Goal: Task Accomplishment & Management: Use online tool/utility

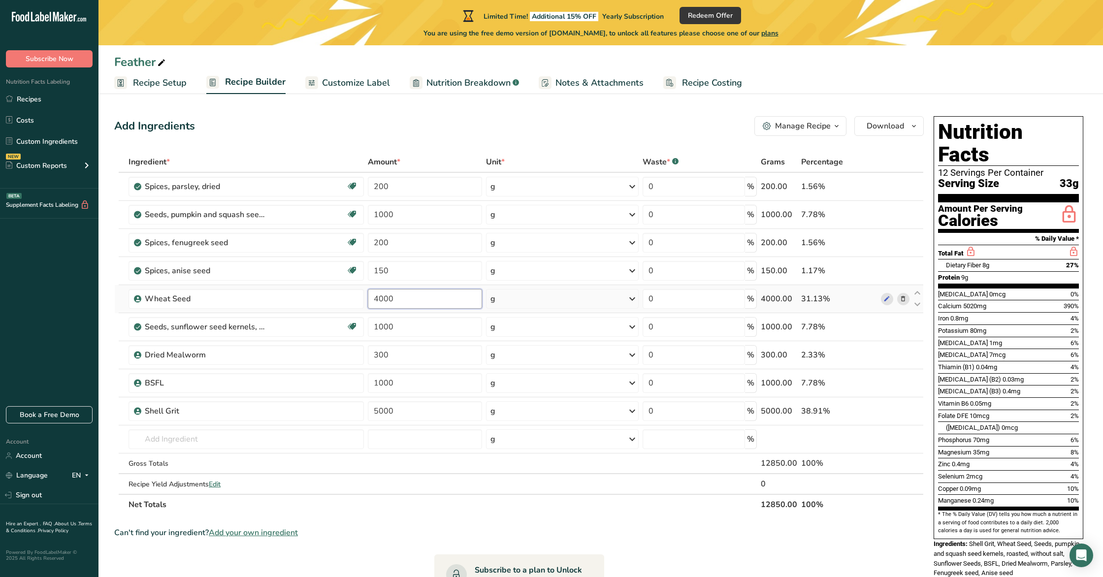
click at [413, 303] on input "4000" at bounding box center [425, 299] width 114 height 20
type input "5"
type input "4000"
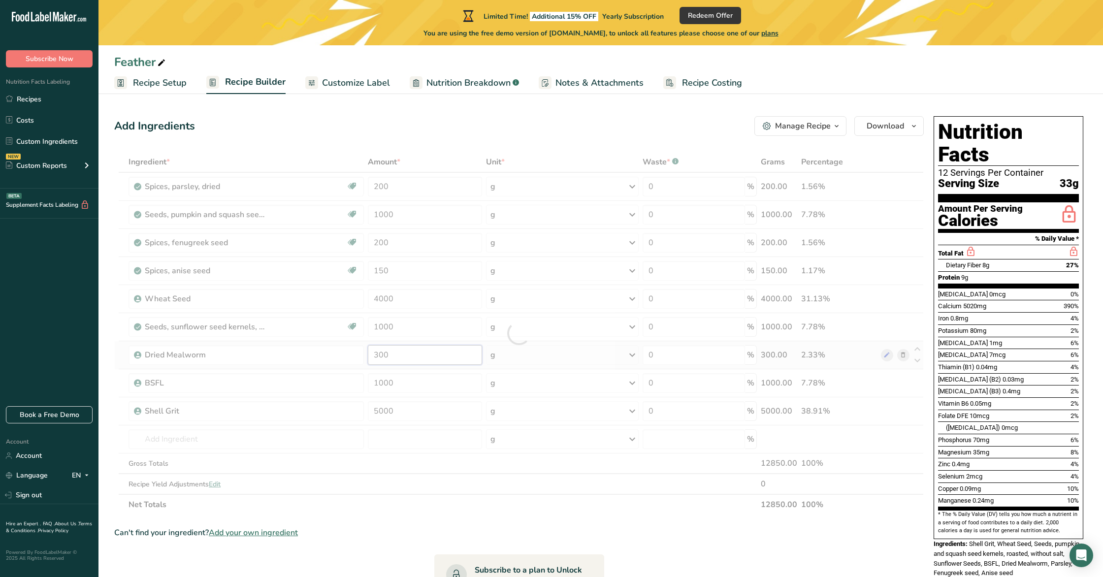
click at [411, 360] on div "Ingredient * Amount * Unit * Waste * .a-a{fill:#347362;}.b-a{fill:#fff;} Grams …" at bounding box center [519, 334] width 810 height 364
click at [411, 360] on div at bounding box center [519, 334] width 810 height 364
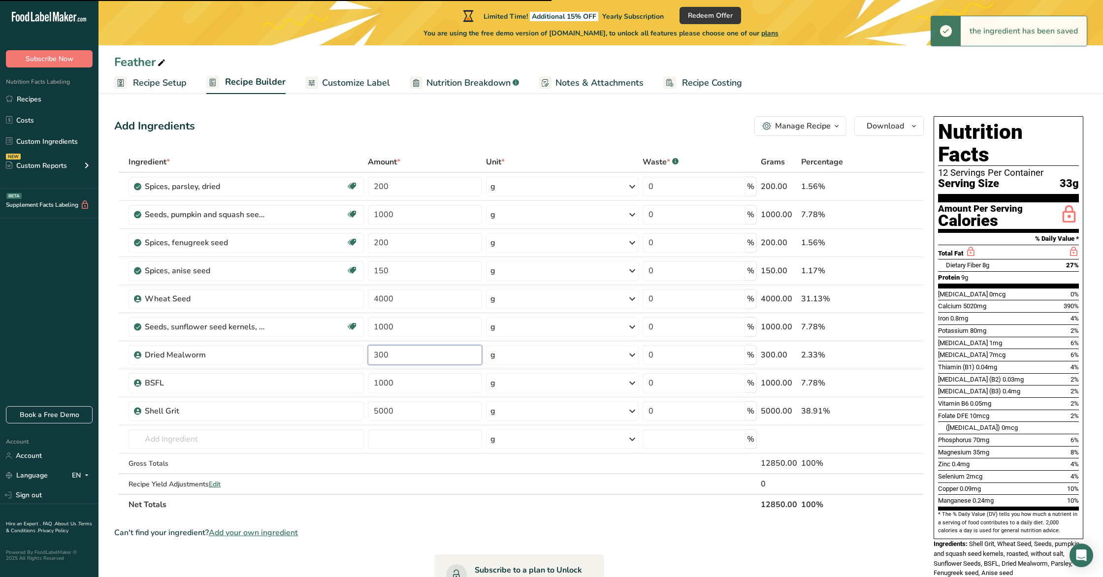
click at [384, 358] on input "300" at bounding box center [425, 355] width 114 height 20
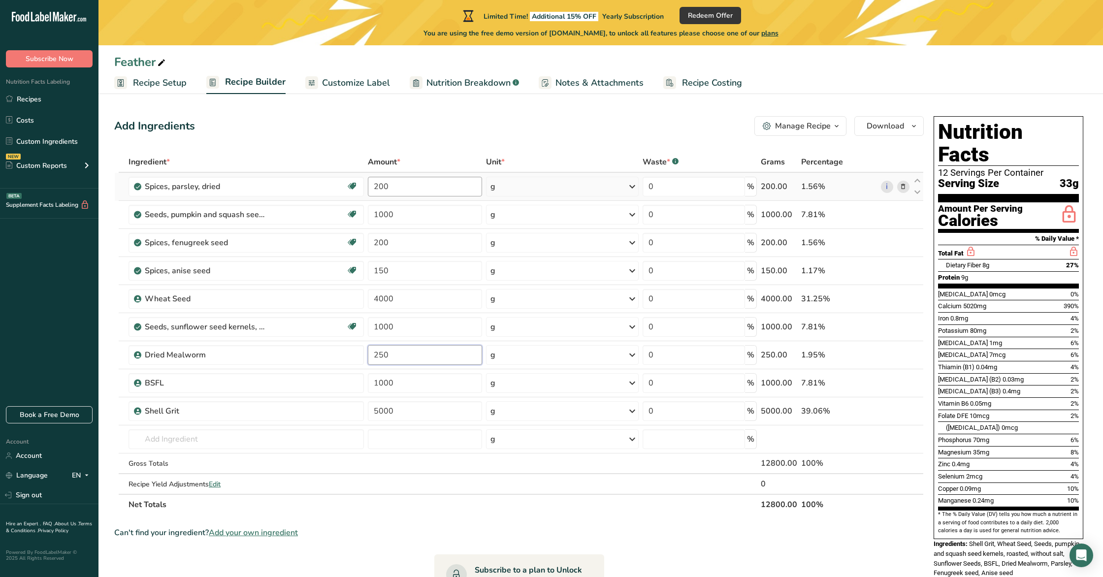
type input "250"
click at [401, 186] on div "Ingredient * Amount * Unit * Waste * .a-a{fill:#347362;}.b-a{fill:#fff;} Grams …" at bounding box center [519, 334] width 810 height 364
click at [146, 82] on span "Recipe Setup" at bounding box center [160, 82] width 54 height 13
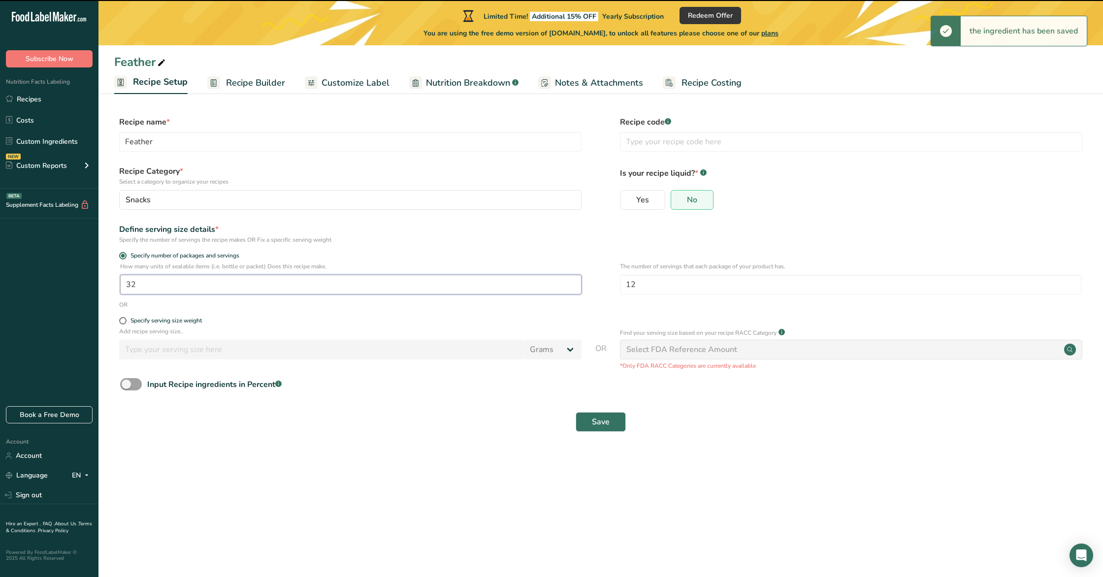
drag, startPoint x: 154, startPoint y: 288, endPoint x: 120, endPoint y: 284, distance: 33.7
click at [120, 284] on input "32" at bounding box center [351, 285] width 462 height 20
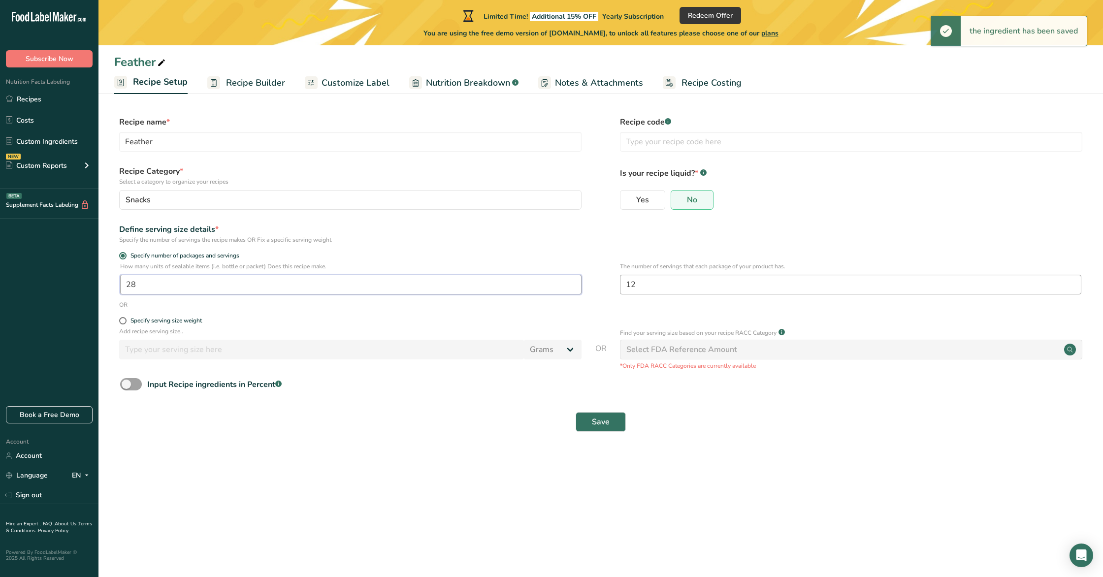
type input "28"
click at [697, 284] on input "12" at bounding box center [851, 285] width 462 height 20
drag, startPoint x: 697, startPoint y: 284, endPoint x: 565, endPoint y: 284, distance: 132.0
click at [615, 287] on div "How many units of sealable items (i.e. bottle or packet) Does this recipe make.…" at bounding box center [600, 281] width 973 height 38
type input "1"
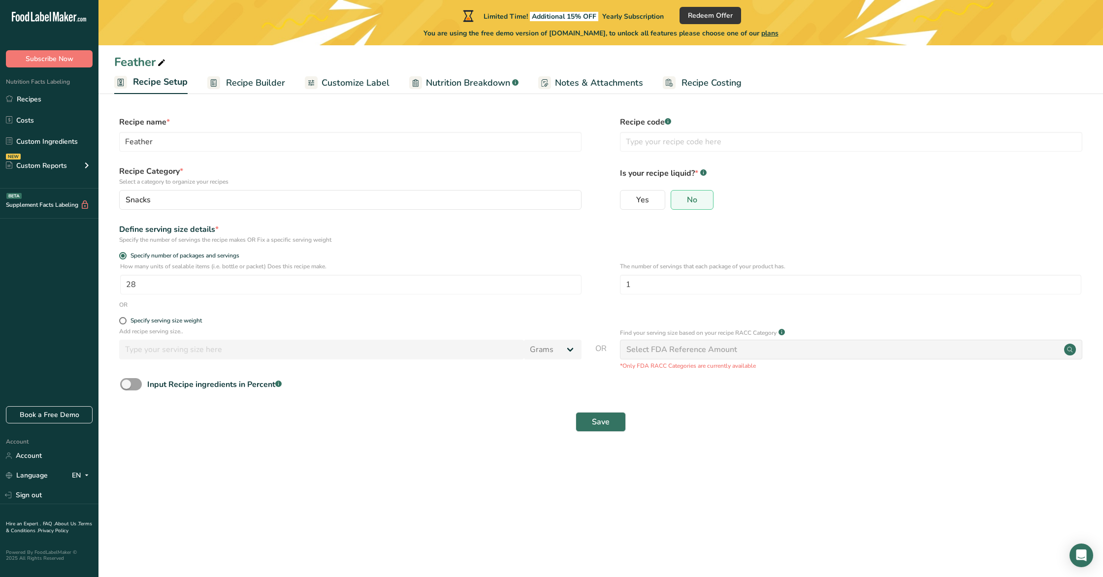
click at [583, 244] on form "Recipe name * Feather Recipe code .a-a{fill:#347362;}.b-a{fill:#fff;} Recipe Ca…" at bounding box center [600, 277] width 973 height 322
click at [596, 426] on span "Save" at bounding box center [601, 422] width 18 height 12
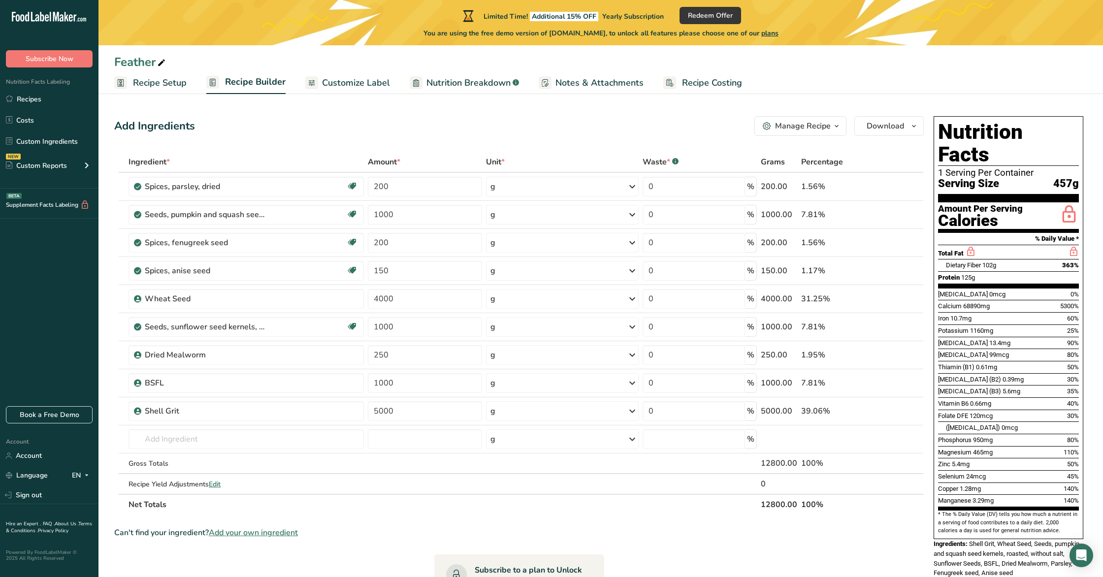
click at [183, 81] on span "Recipe Setup" at bounding box center [160, 82] width 54 height 13
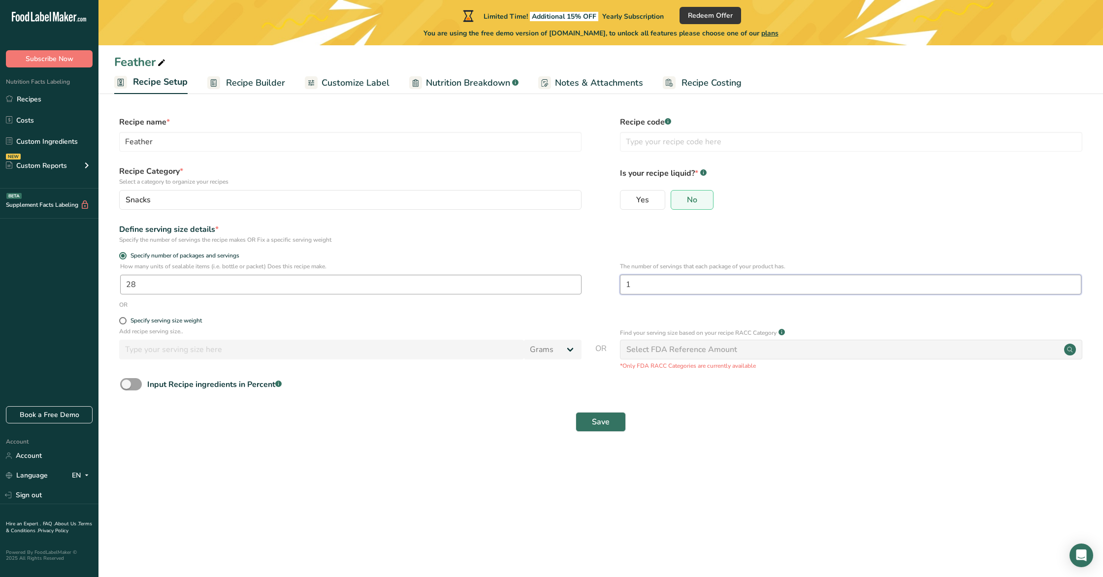
drag, startPoint x: 668, startPoint y: 289, endPoint x: 563, endPoint y: 277, distance: 105.6
click at [563, 277] on div "How many units of sealable items (i.e. bottle or packet) Does this recipe make.…" at bounding box center [600, 281] width 973 height 38
type input "20"
click at [273, 308] on div "OR" at bounding box center [600, 304] width 973 height 9
click at [589, 427] on button "Save" at bounding box center [601, 422] width 50 height 20
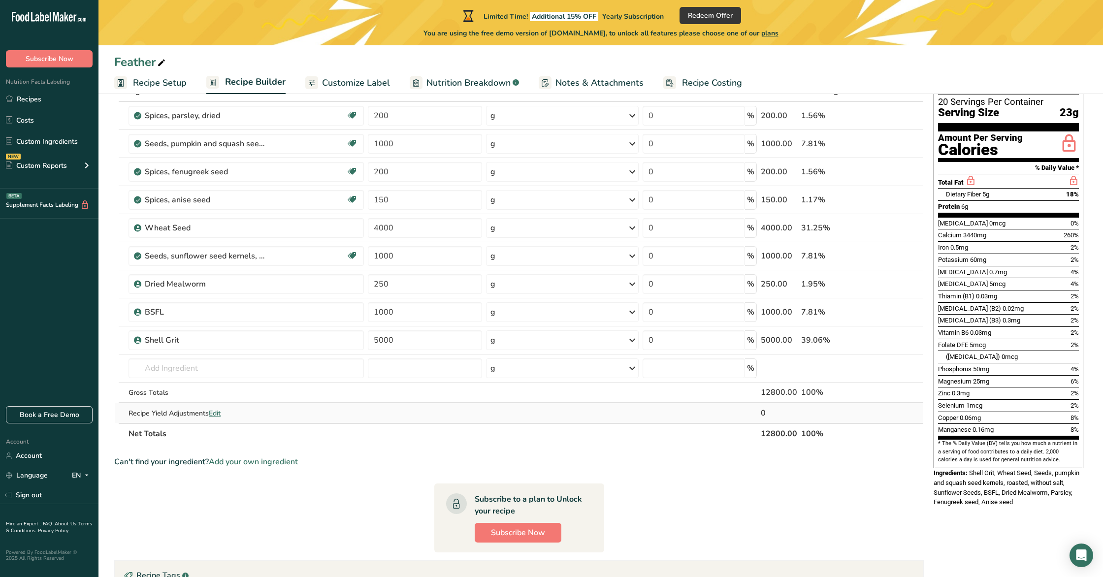
scroll to position [76, 0]
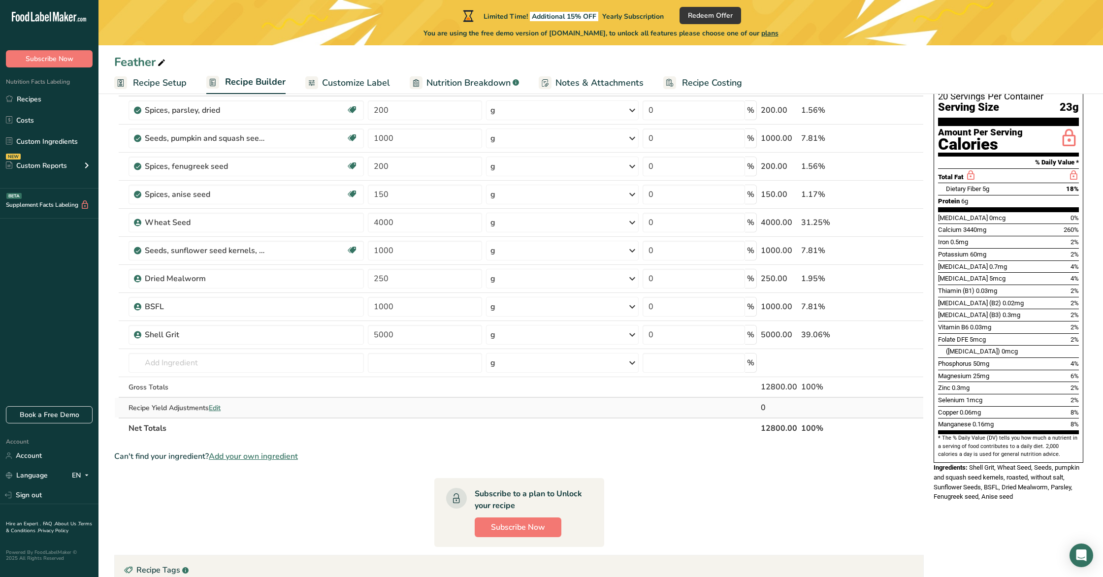
click at [220, 407] on span "Edit" at bounding box center [215, 407] width 12 height 9
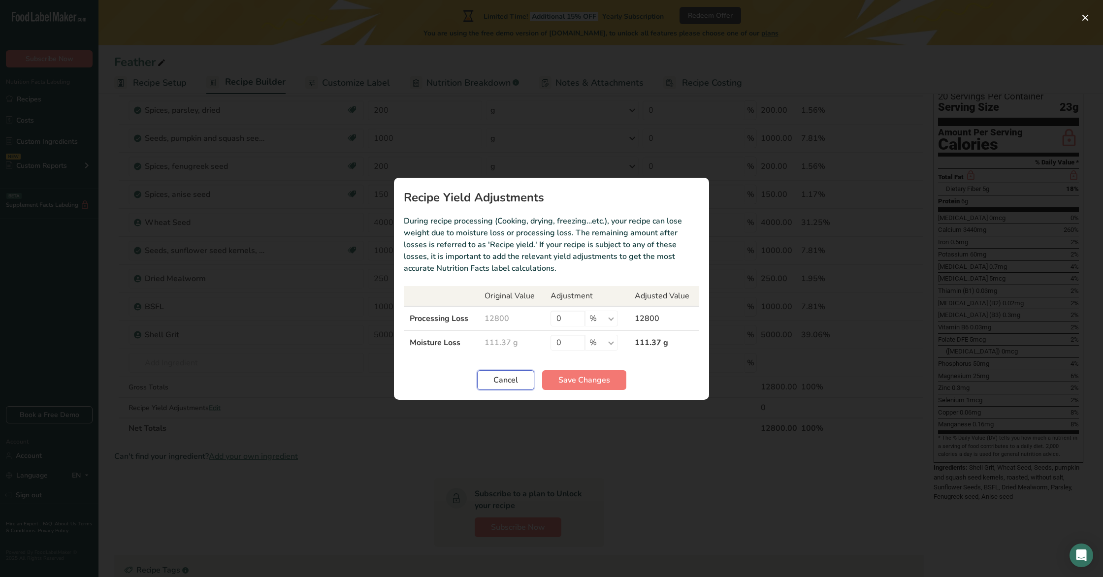
click at [524, 383] on button "Cancel" at bounding box center [505, 380] width 57 height 20
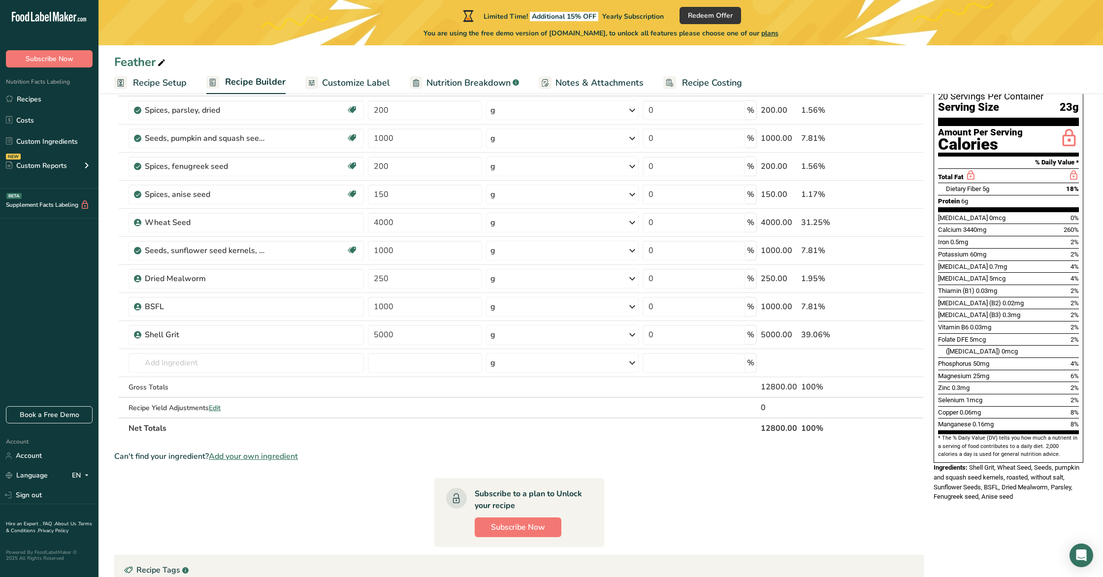
scroll to position [0, 0]
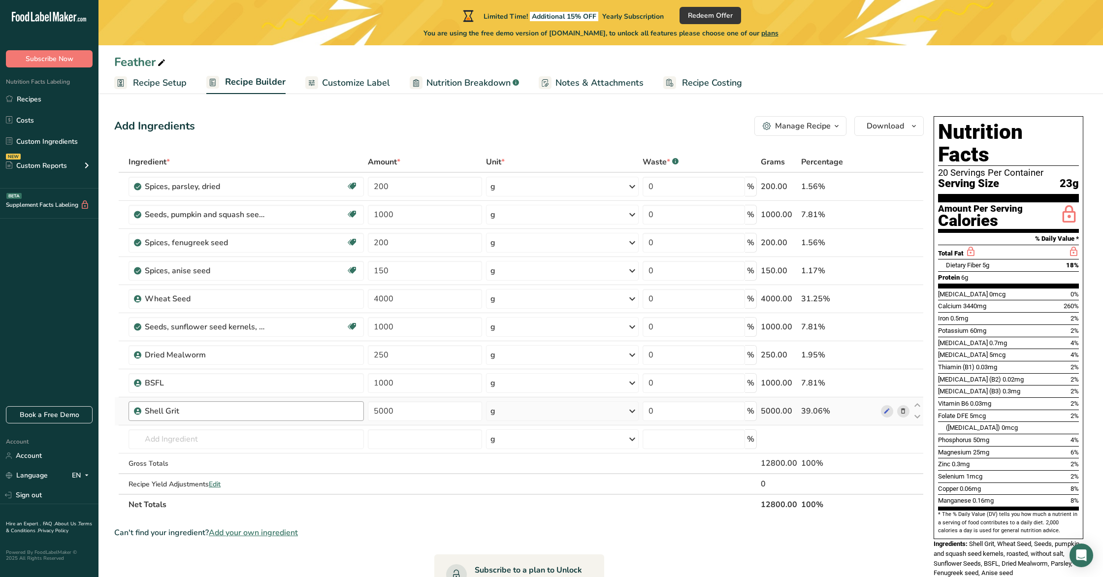
click at [181, 418] on div "Shell Grit" at bounding box center [246, 411] width 235 height 20
click at [887, 416] on icon at bounding box center [887, 411] width 7 height 10
click at [884, 385] on icon at bounding box center [887, 383] width 7 height 10
click at [888, 301] on icon at bounding box center [887, 299] width 7 height 10
click at [458, 86] on span "Nutrition Breakdown" at bounding box center [469, 82] width 84 height 13
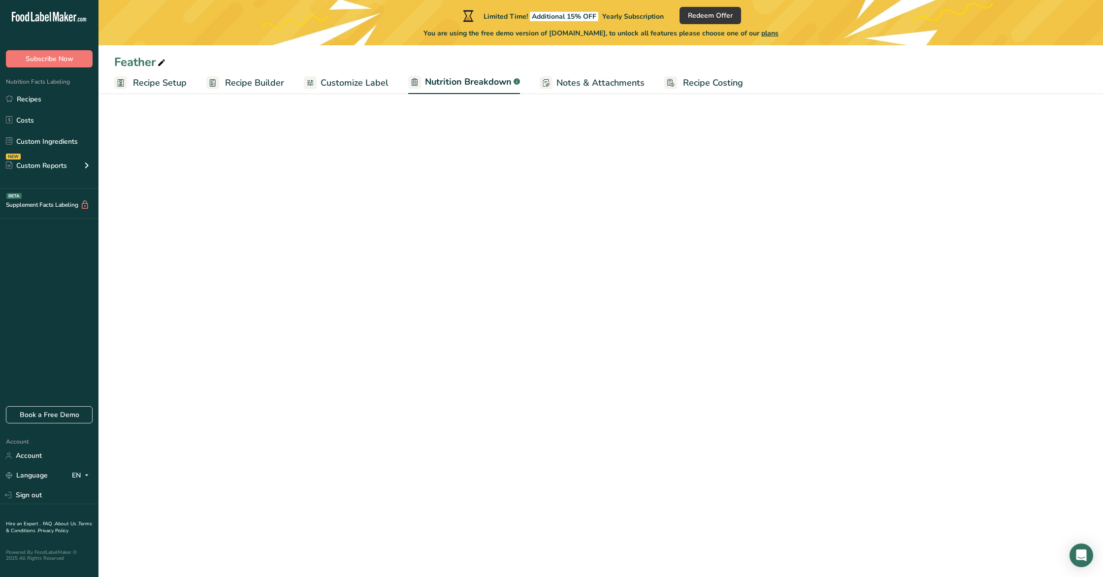
select select "Calories"
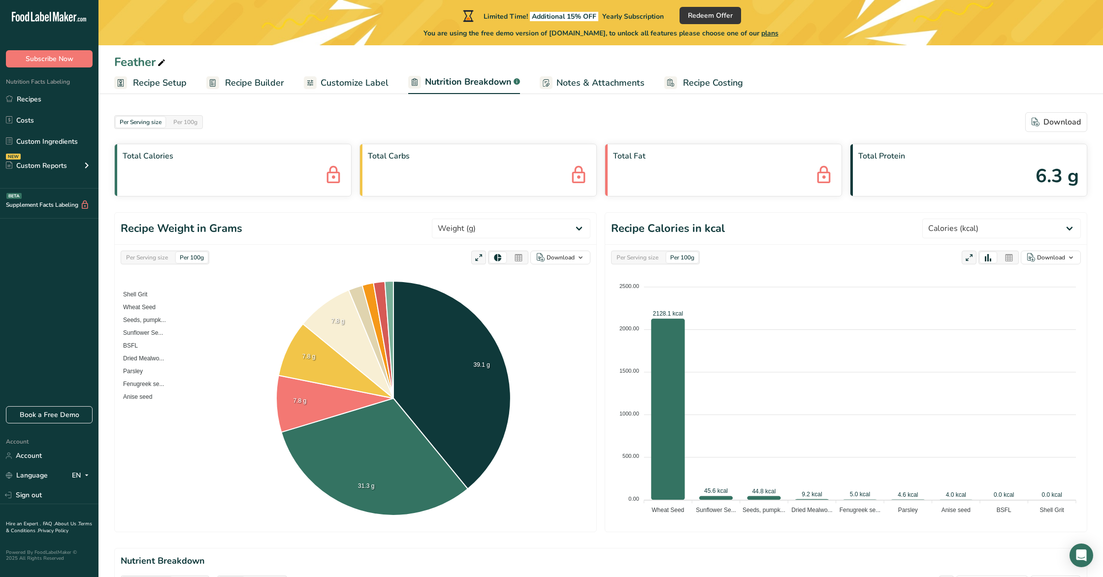
click at [342, 81] on span "Customize Label" at bounding box center [355, 82] width 68 height 13
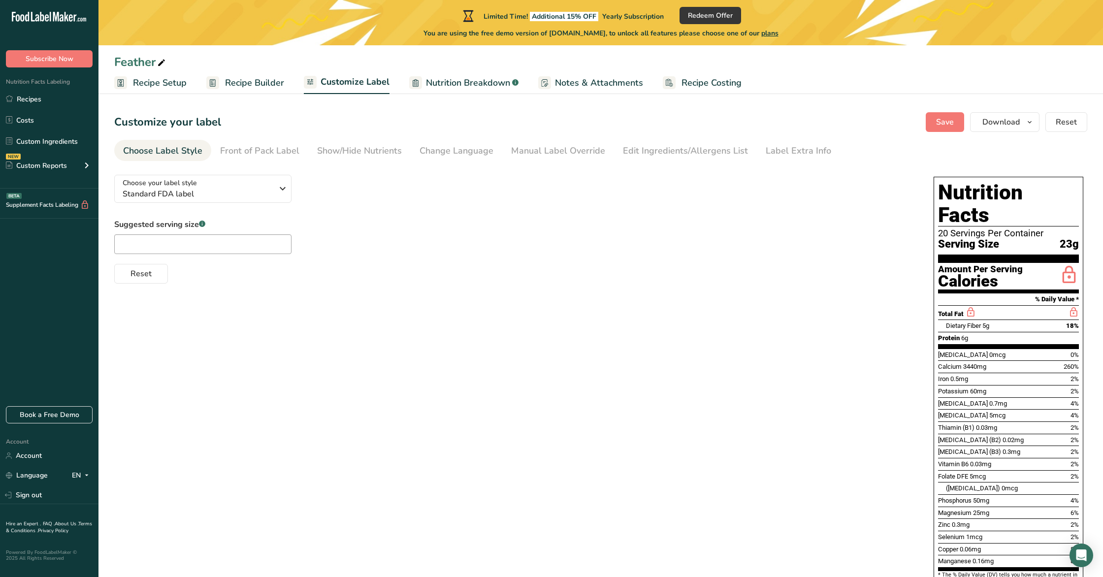
click at [510, 80] on div ".a-a{fill:#347362;}.b-a{fill:#fff;}" at bounding box center [514, 82] width 8 height 13
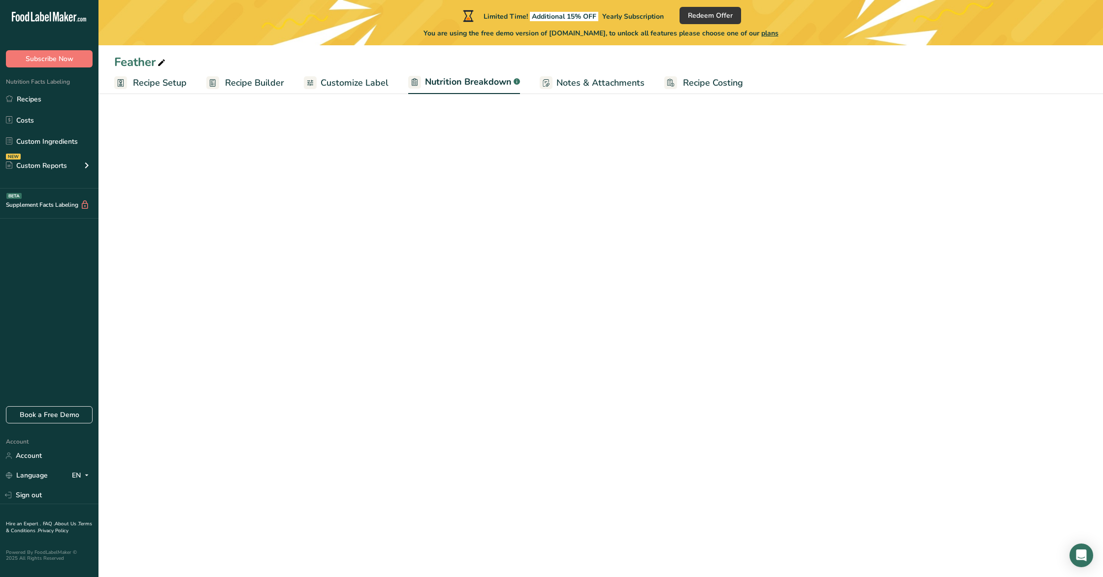
select select "Calories"
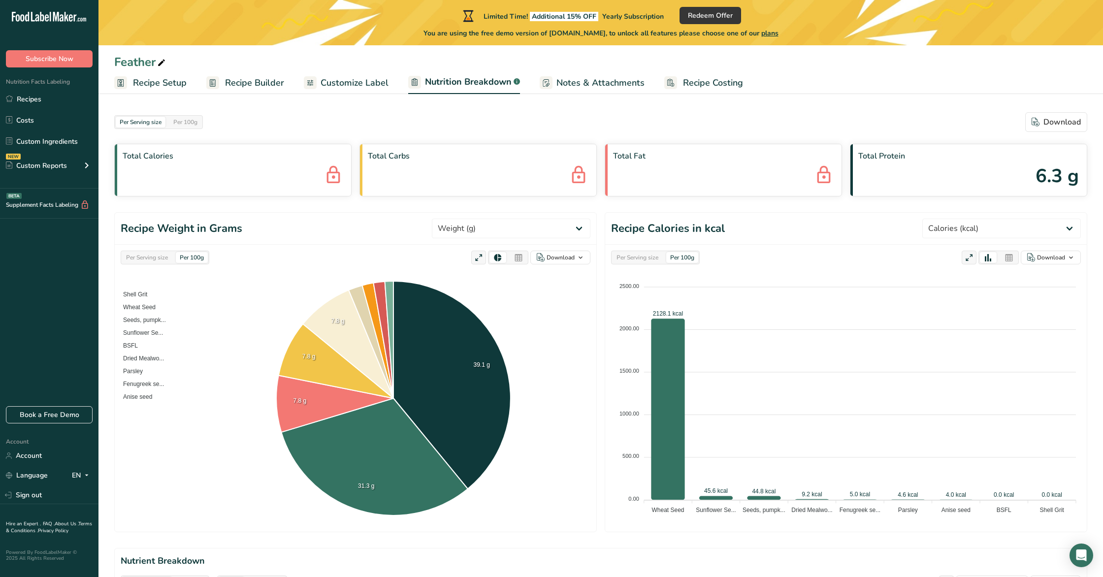
click at [225, 85] on span "Recipe Builder" at bounding box center [254, 82] width 59 height 13
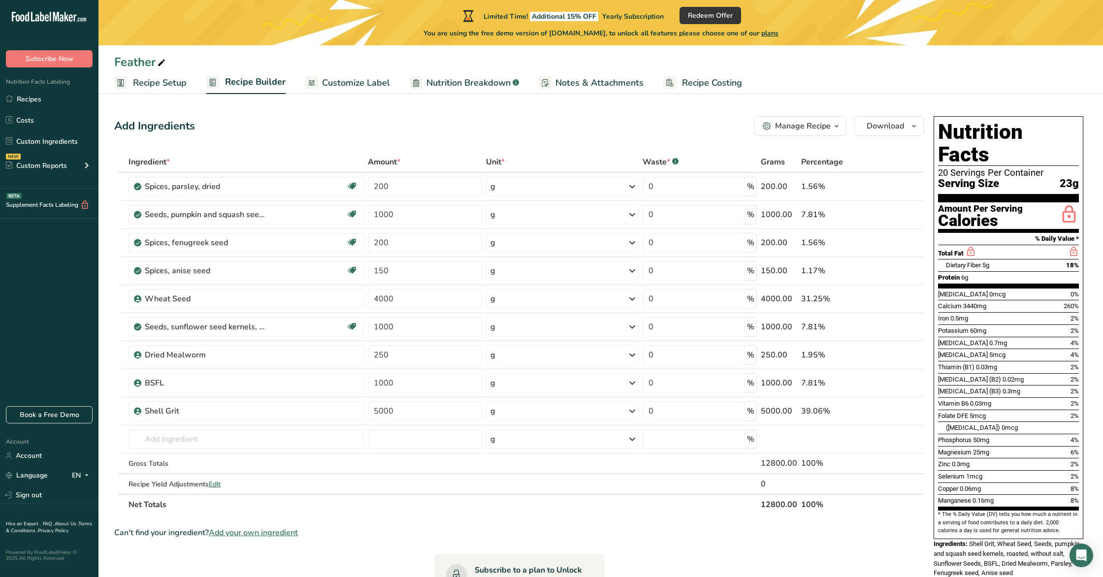
click at [150, 78] on span "Recipe Setup" at bounding box center [160, 82] width 54 height 13
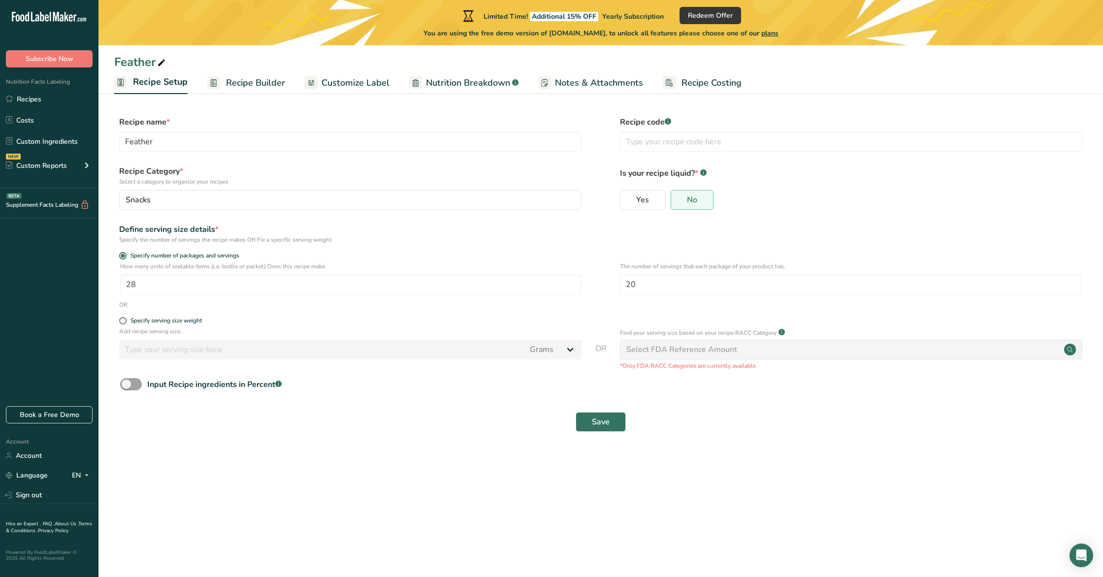
click at [330, 81] on span "Customize Label" at bounding box center [356, 82] width 68 height 13
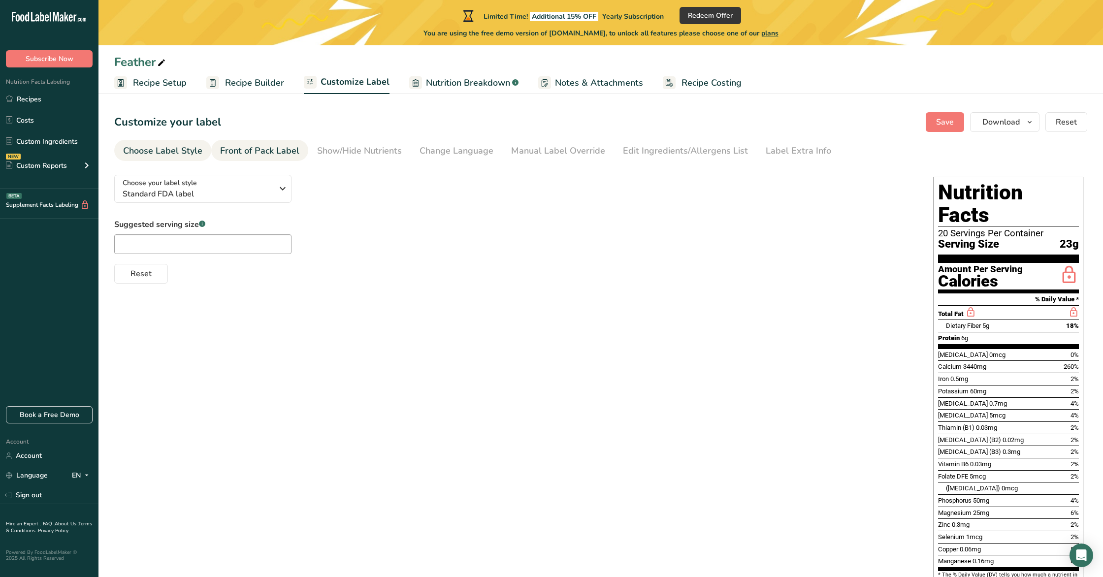
click at [286, 150] on div "Front of Pack Label" at bounding box center [259, 150] width 79 height 13
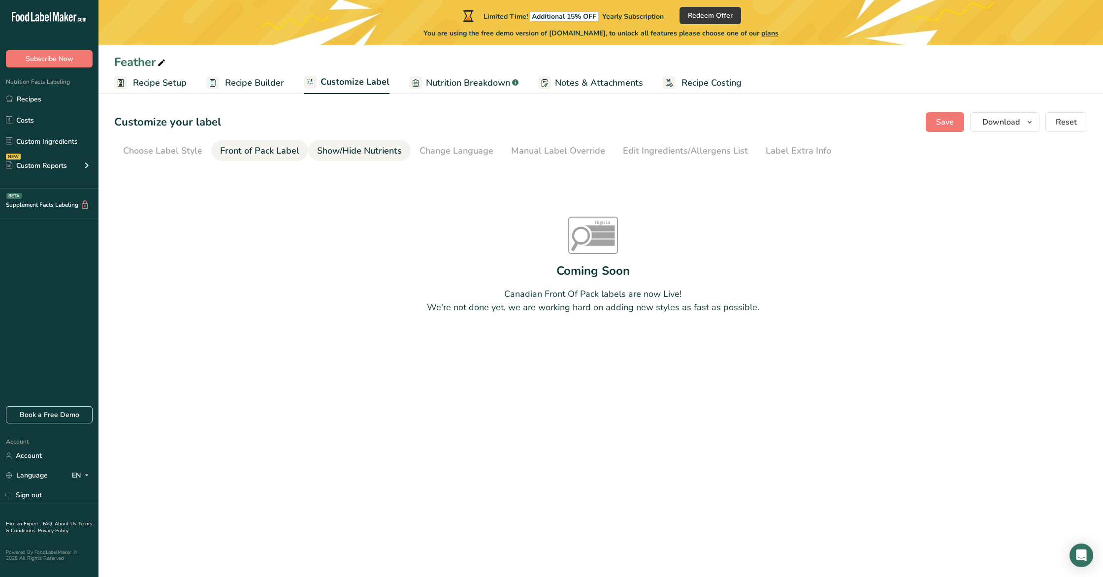
click at [399, 147] on li "Show/Hide Nutrients" at bounding box center [359, 150] width 102 height 21
click at [324, 152] on div "Show/Hide Nutrients" at bounding box center [359, 150] width 85 height 13
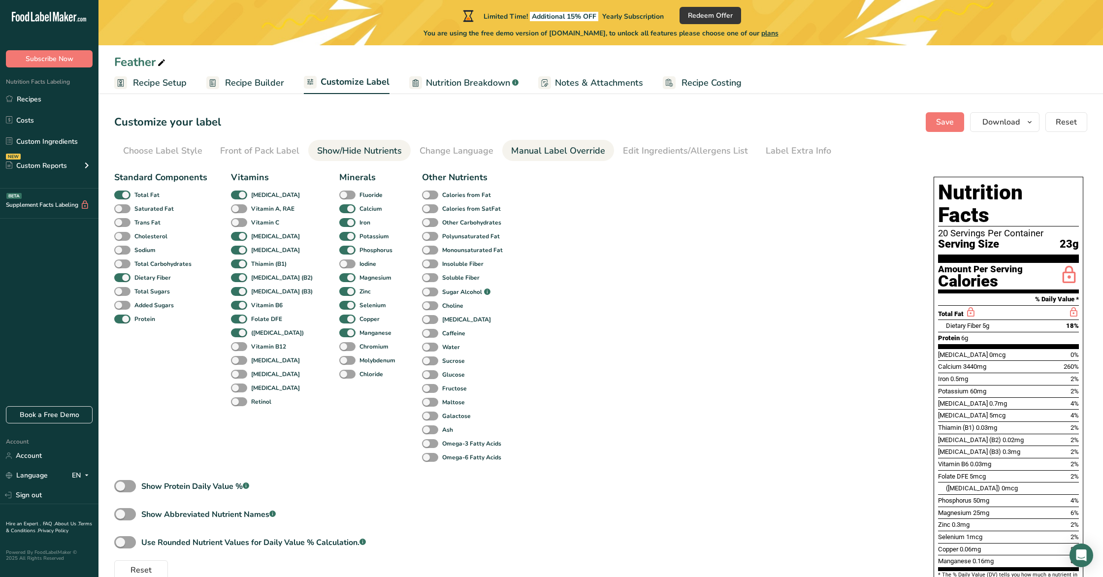
click at [536, 153] on div "Manual Label Override" at bounding box center [558, 150] width 94 height 13
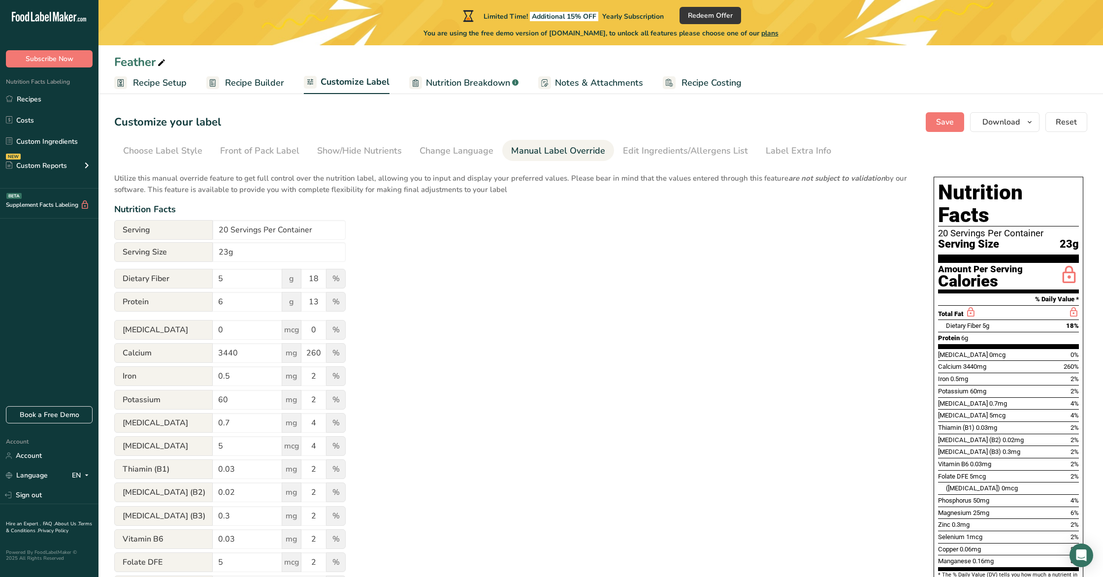
click at [554, 151] on div "Manual Label Override" at bounding box center [558, 150] width 94 height 13
click at [686, 152] on div "Edit Ingredients/Allergens List" at bounding box center [685, 150] width 125 height 13
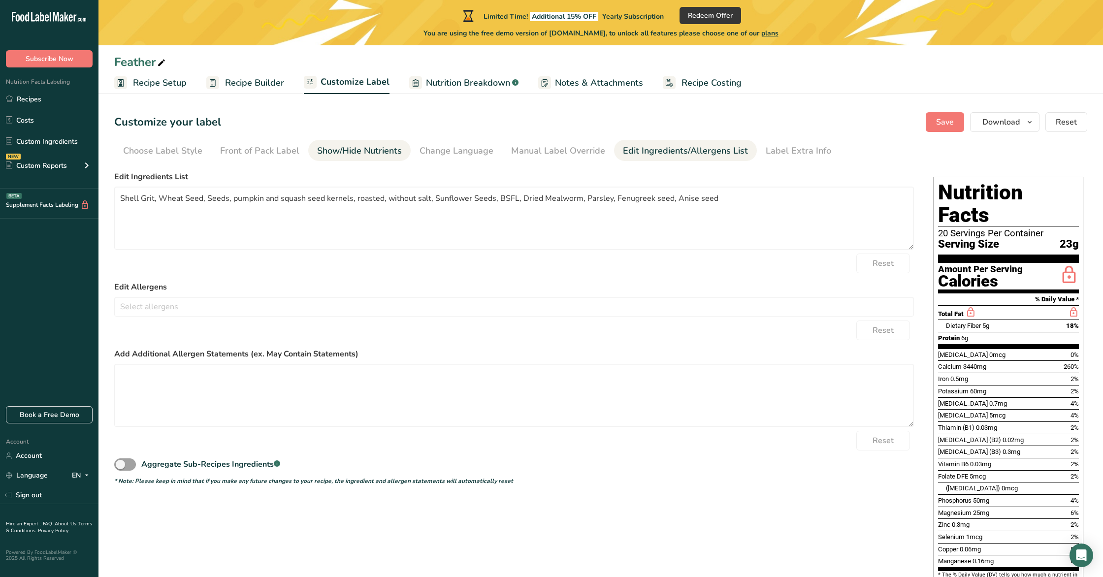
click at [361, 154] on div "Show/Hide Nutrients" at bounding box center [359, 150] width 85 height 13
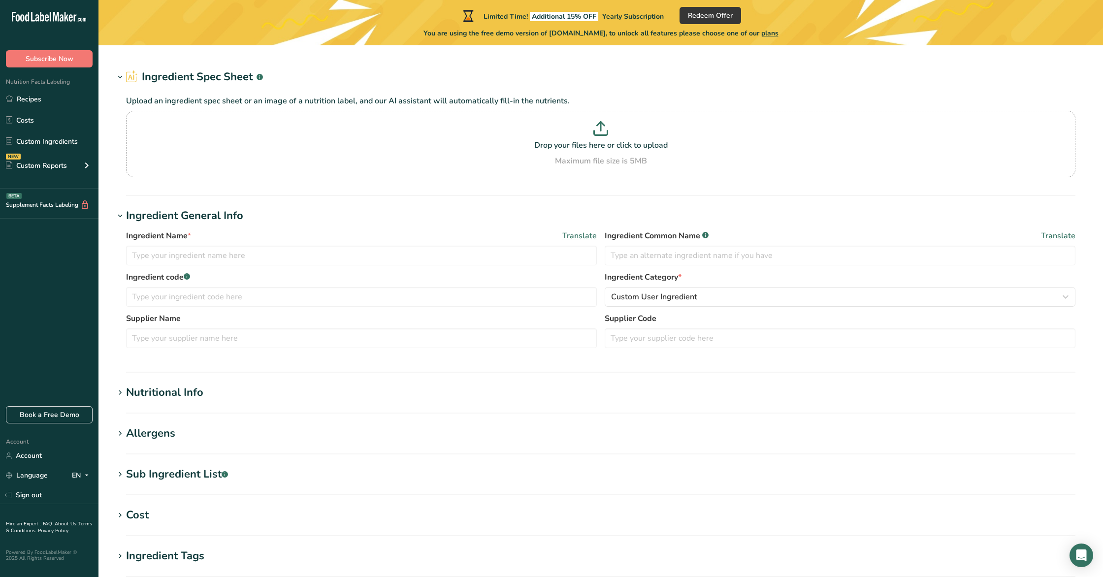
type input "Shell Grit"
type input "100"
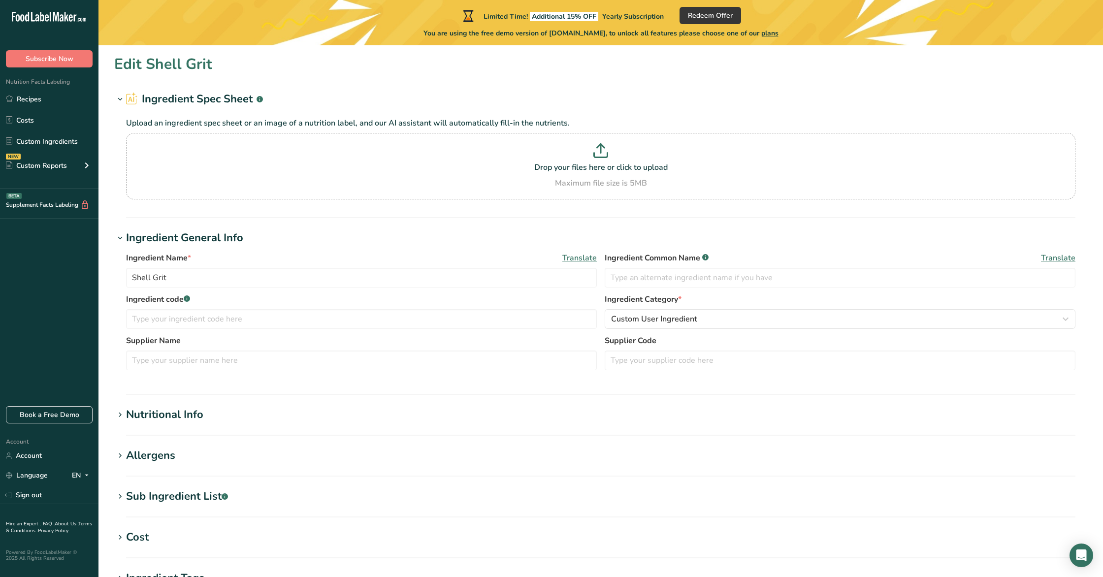
type input "0"
type KJ "0"
type Fat "0"
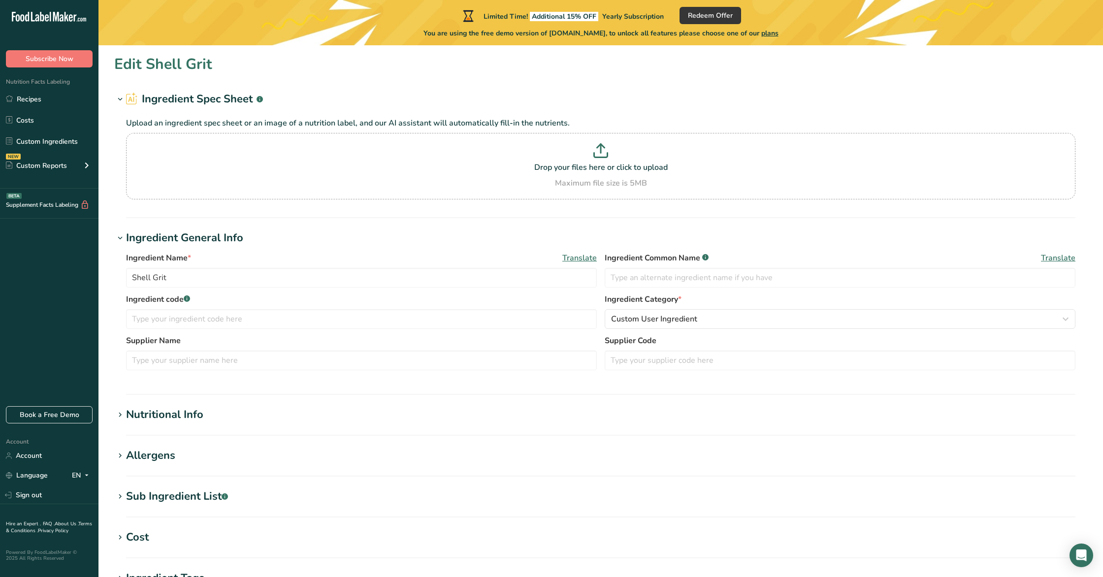
type input "0"
type Carbohydrates "0"
type Fiber "0"
type Sugars "0"
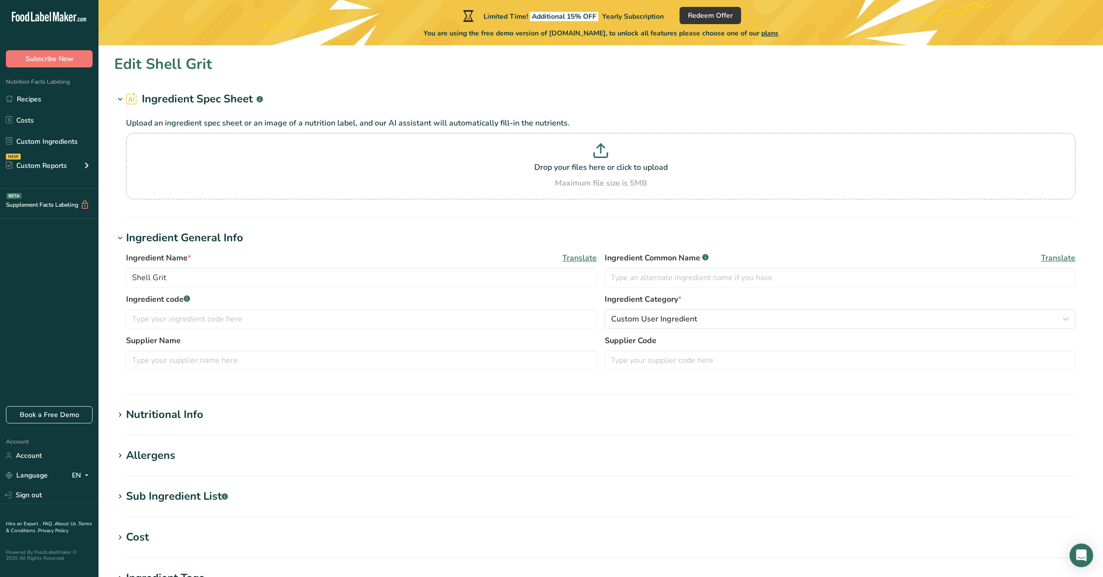
type Sugars "0"
type input "0"
click at [174, 407] on div "Nutritional Info" at bounding box center [164, 415] width 77 height 16
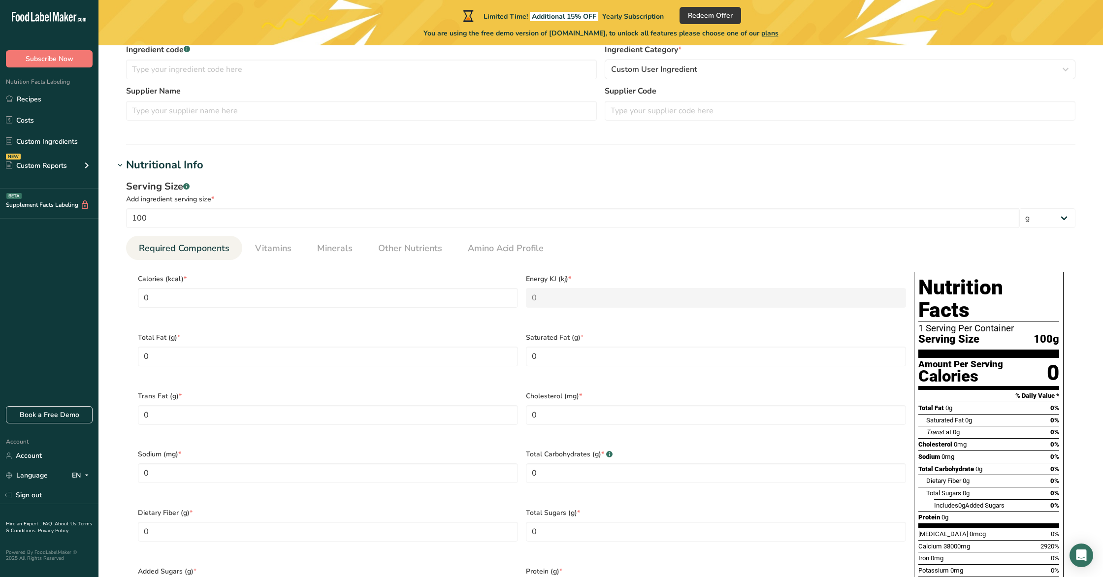
scroll to position [249, 0]
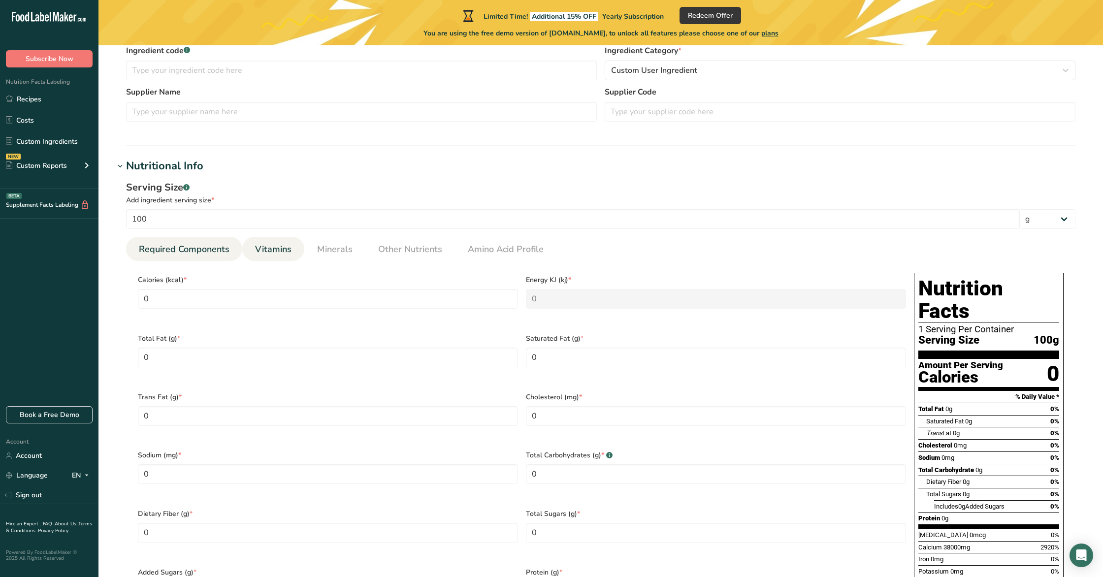
drag, startPoint x: 276, startPoint y: 235, endPoint x: 274, endPoint y: 243, distance: 8.0
click at [276, 235] on div "Serving Size .a-a{fill:#347362;}.b-a{fill:#fff;} Add ingredient serving size * …" at bounding box center [600, 404] width 973 height 460
click at [280, 247] on span "Vitamins" at bounding box center [273, 249] width 36 height 13
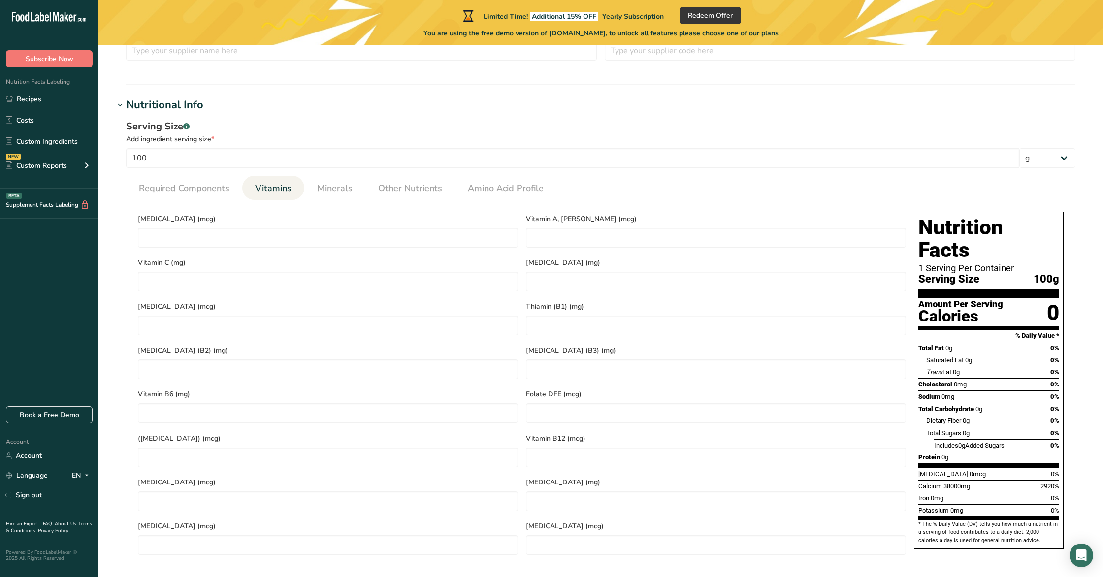
scroll to position [331, 0]
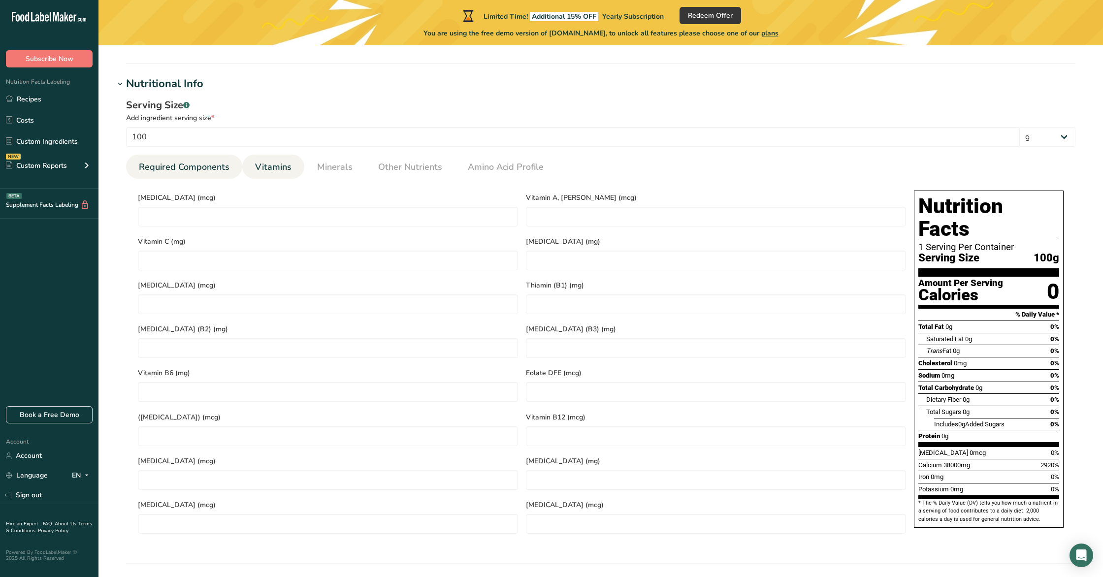
click at [200, 159] on link "Required Components" at bounding box center [184, 167] width 99 height 25
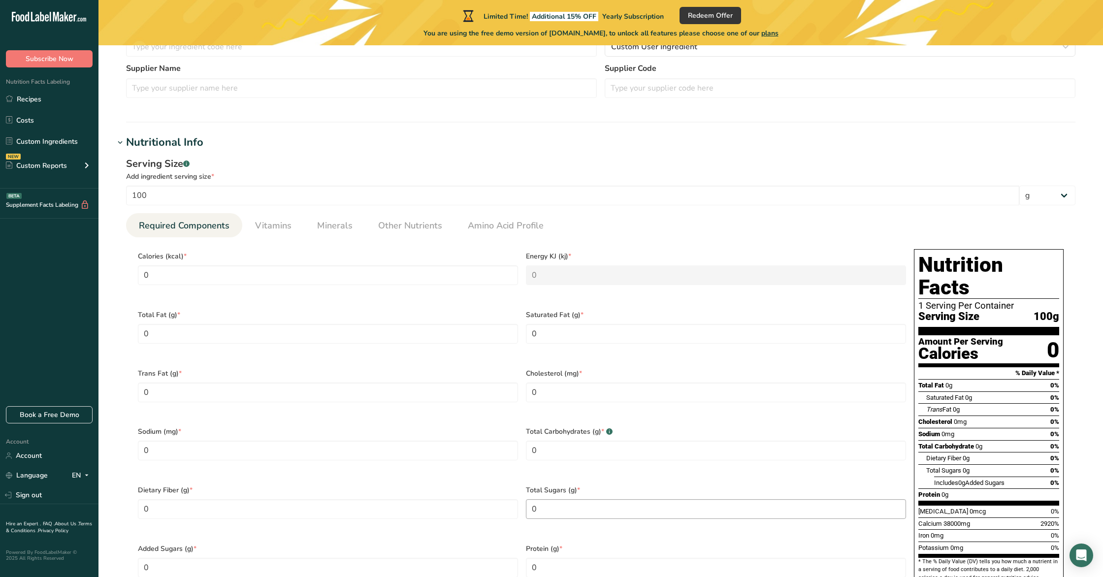
scroll to position [282, 0]
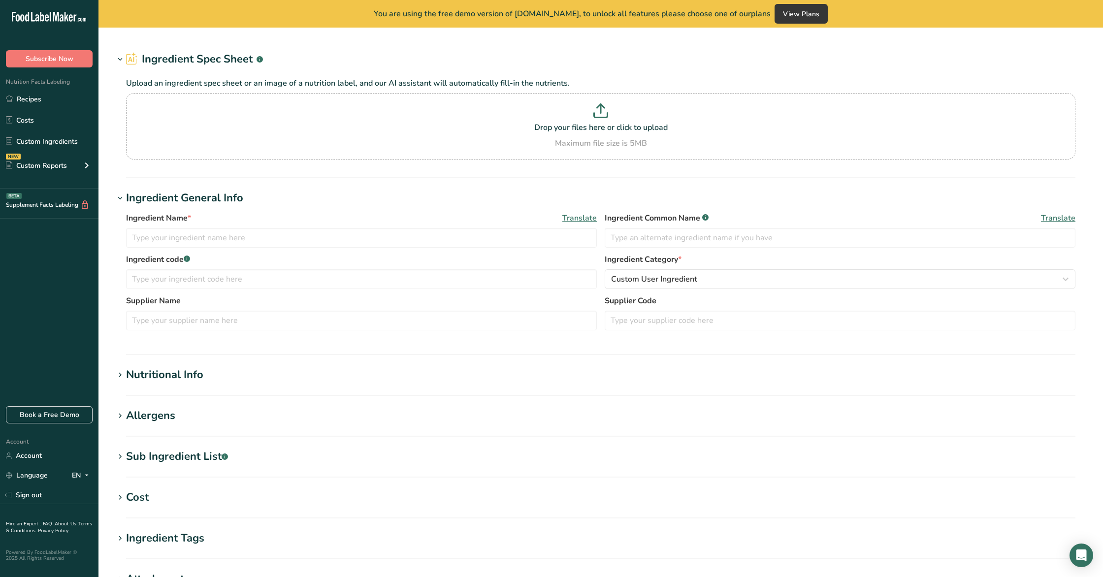
type input "BSFL"
type input "100"
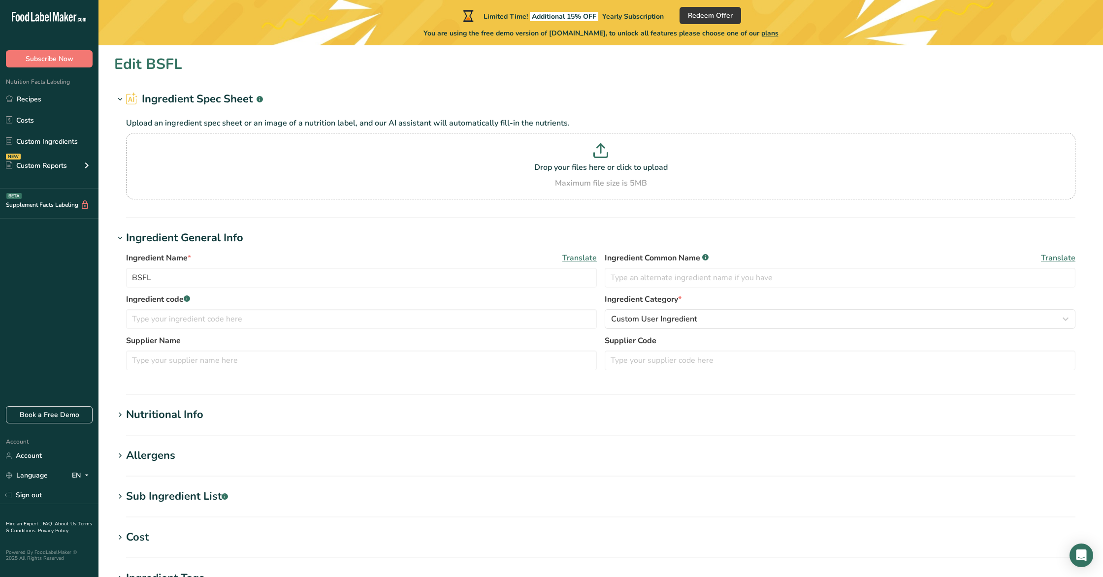
type input "0"
type KJ "0"
type Fat "30"
type Fat "0"
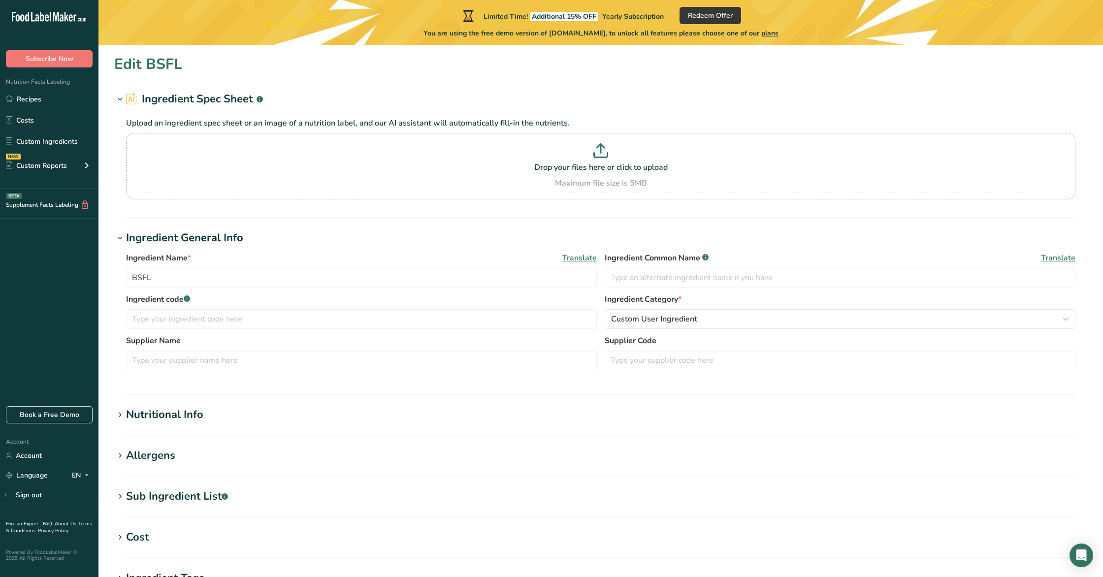
type input "0"
type Carbohydrates "0"
type Fiber "6.5"
type Sugars "0"
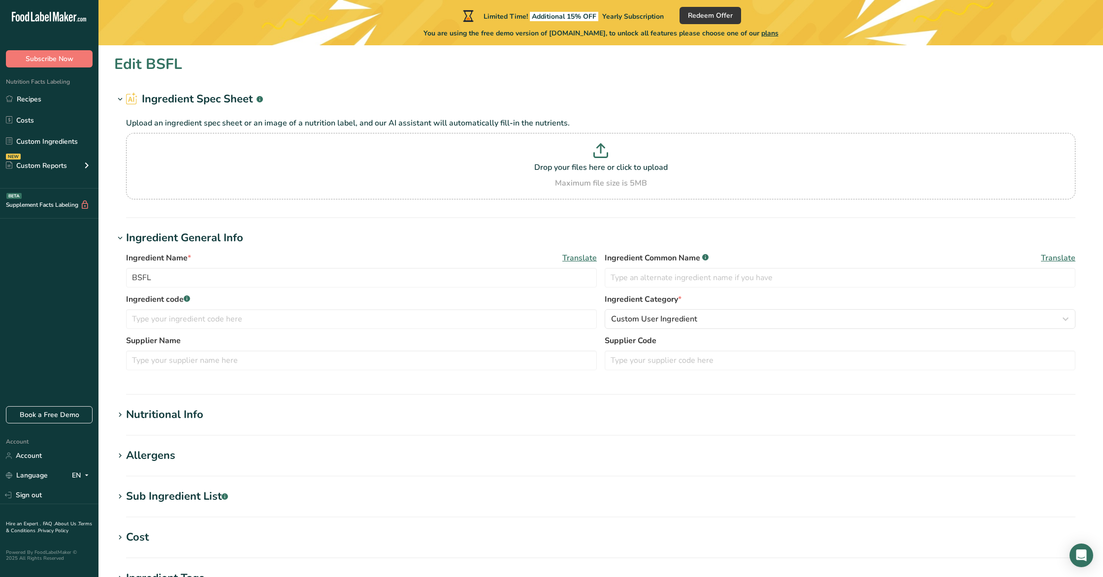
type Sugars "0"
type input "50"
click at [189, 415] on div "Nutritional Info" at bounding box center [164, 415] width 77 height 16
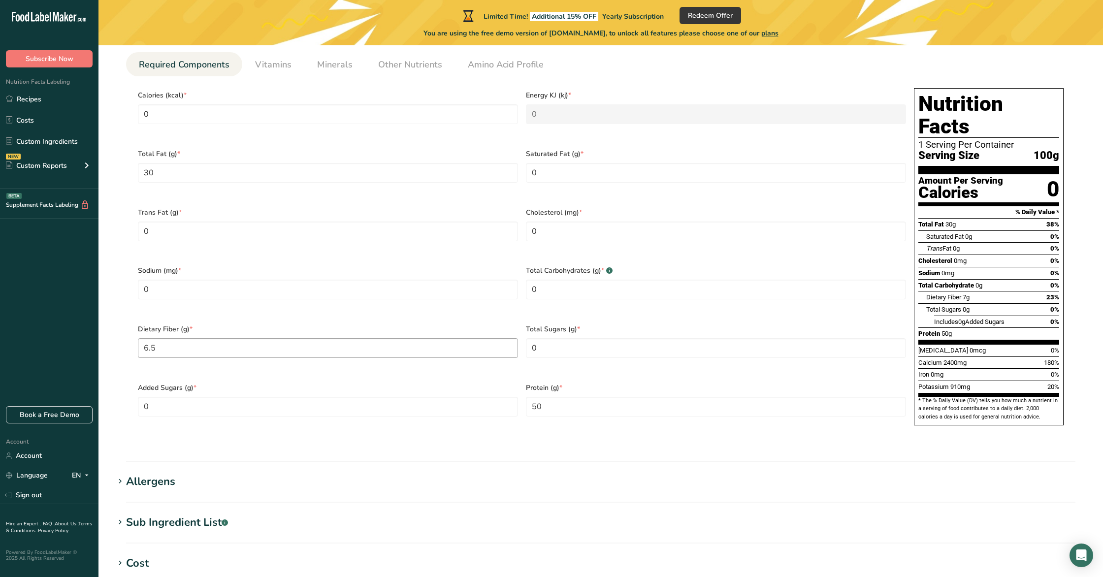
scroll to position [433, 0]
click at [177, 339] on Fiber "6.5" at bounding box center [328, 349] width 380 height 20
type Fiber "0"
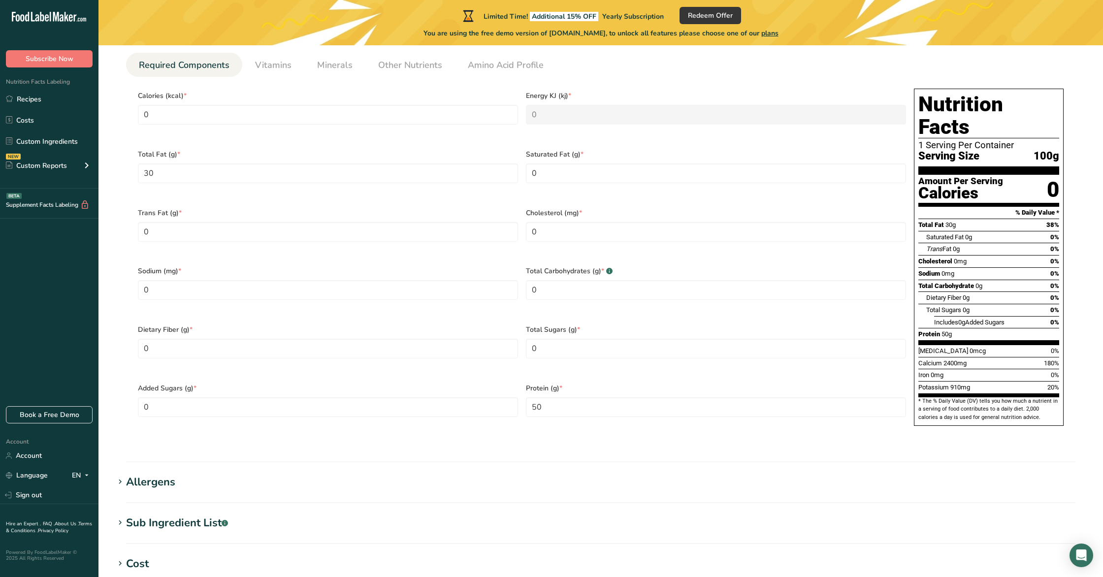
click at [159, 355] on div "Dietary Fiber (g) * 0" at bounding box center [328, 348] width 388 height 59
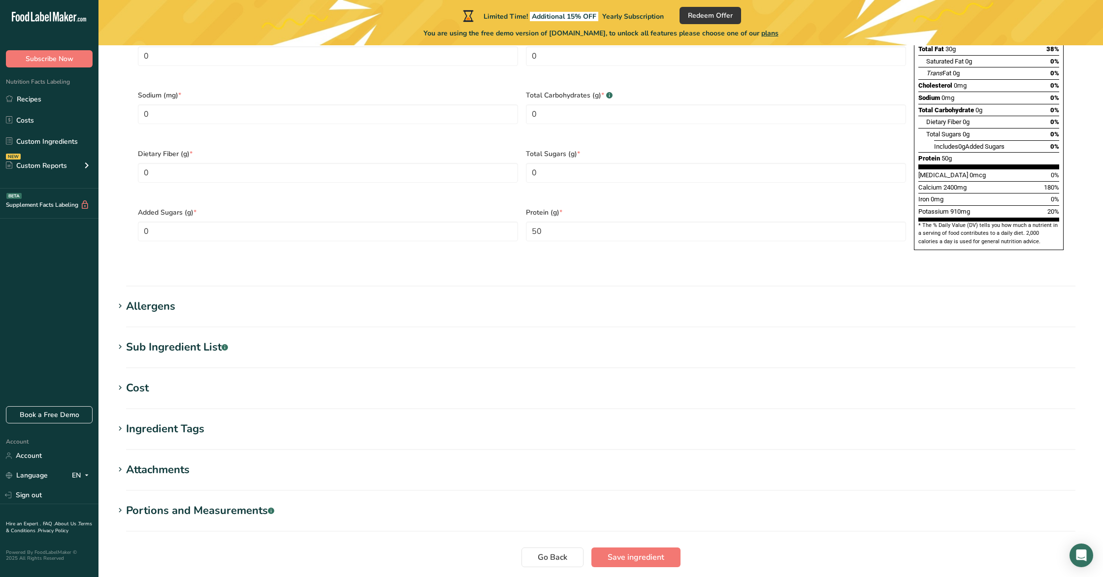
scroll to position [660, 0]
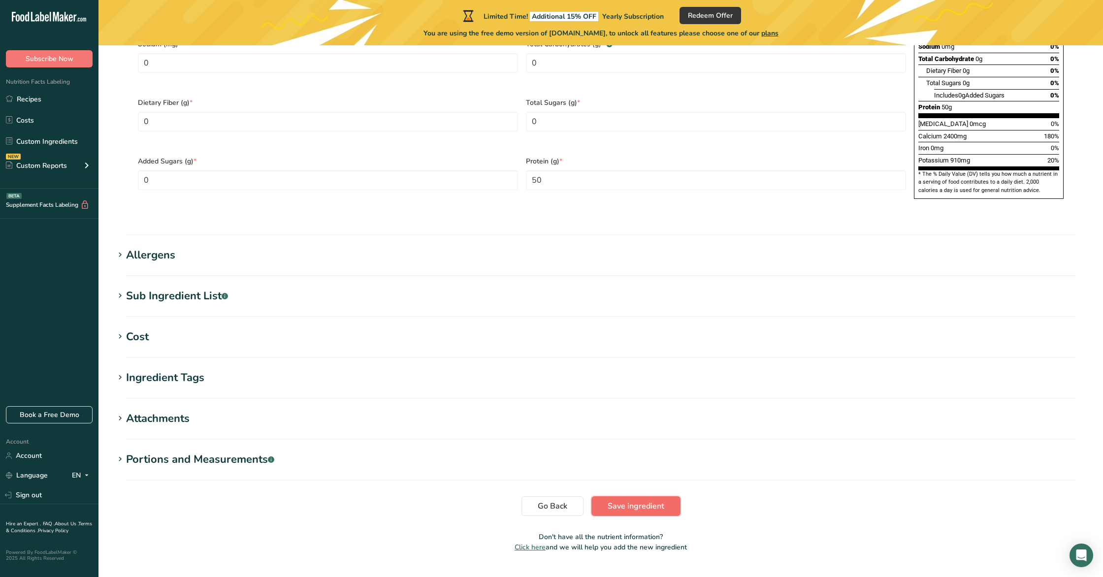
click at [625, 500] on span "Save ingredient" at bounding box center [636, 506] width 57 height 12
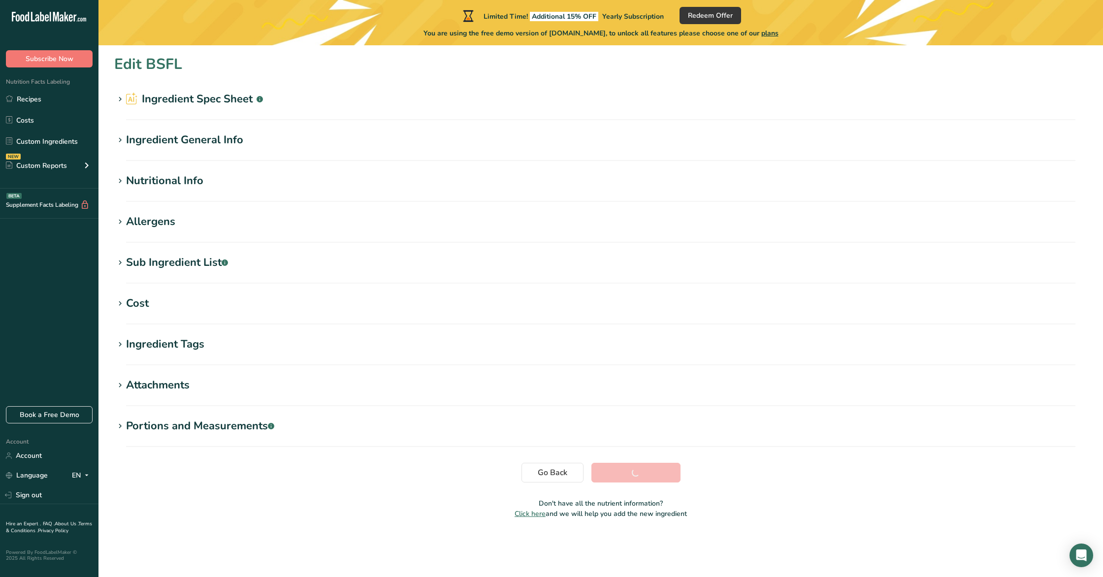
scroll to position [0, 0]
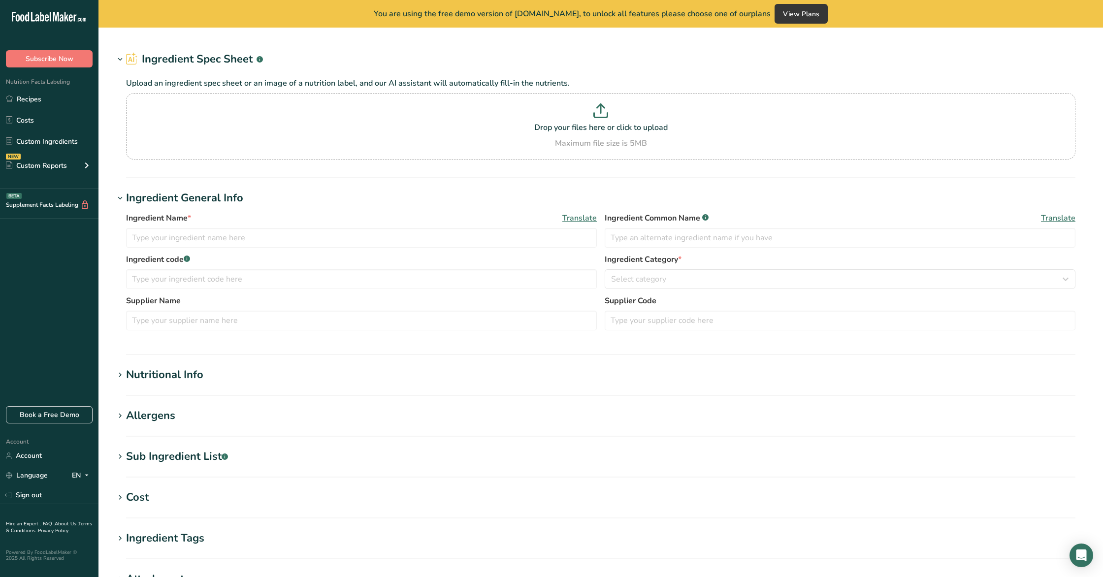
click at [182, 388] on section "Nutritional Info Serving Size .a-a{fill:#347362;}.b-a{fill:#fff;} Add ingredien…" at bounding box center [600, 381] width 973 height 29
click at [183, 377] on div "Nutritional Info" at bounding box center [164, 375] width 77 height 16
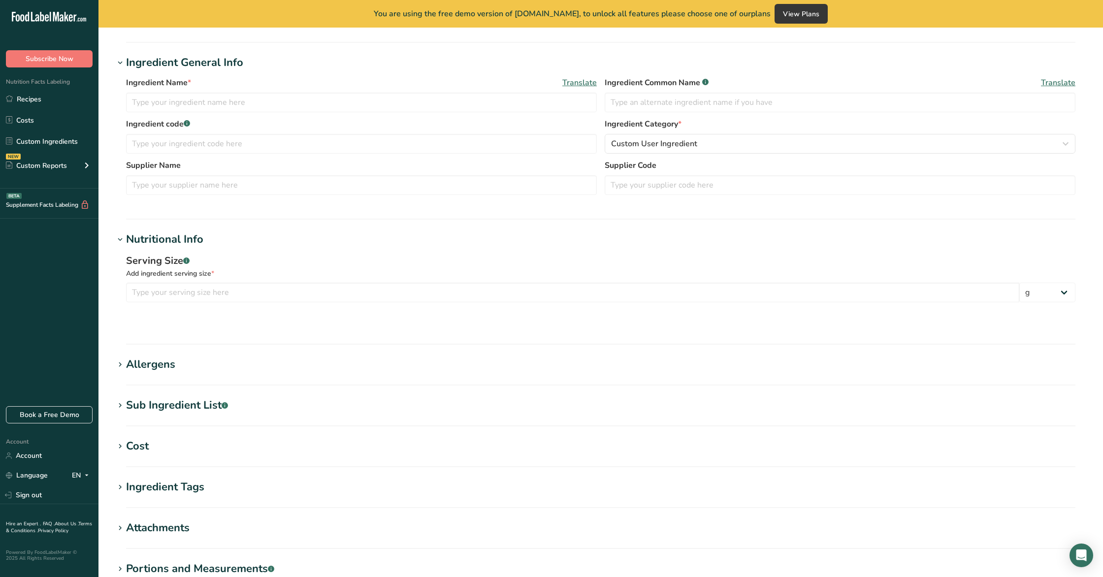
type input "Wheat Seed"
type input "20"
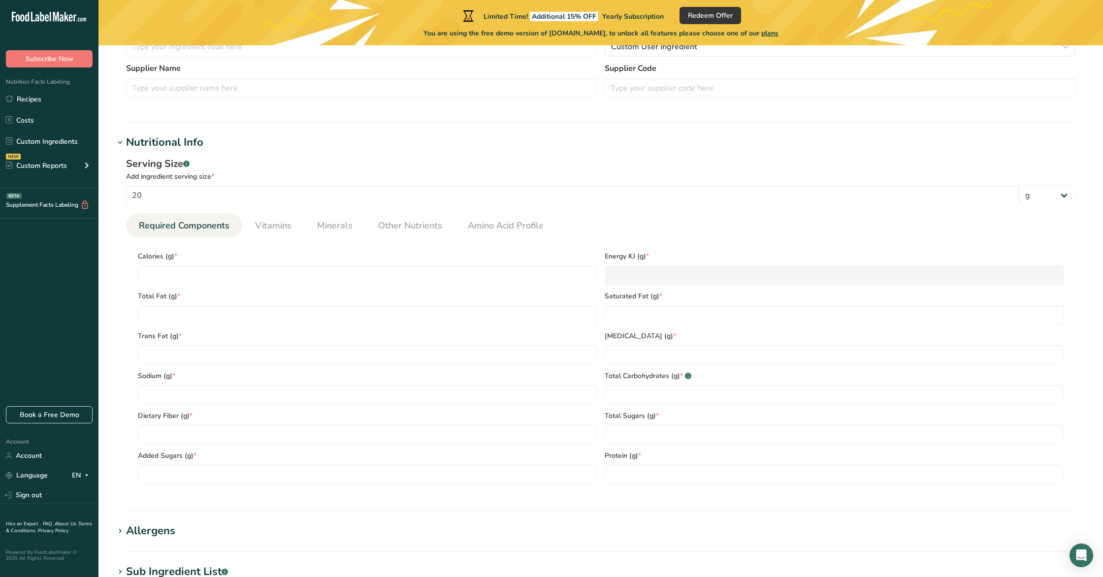
type input "1362"
type KJ "5698.6"
type Fat "2.4"
type Fat "0"
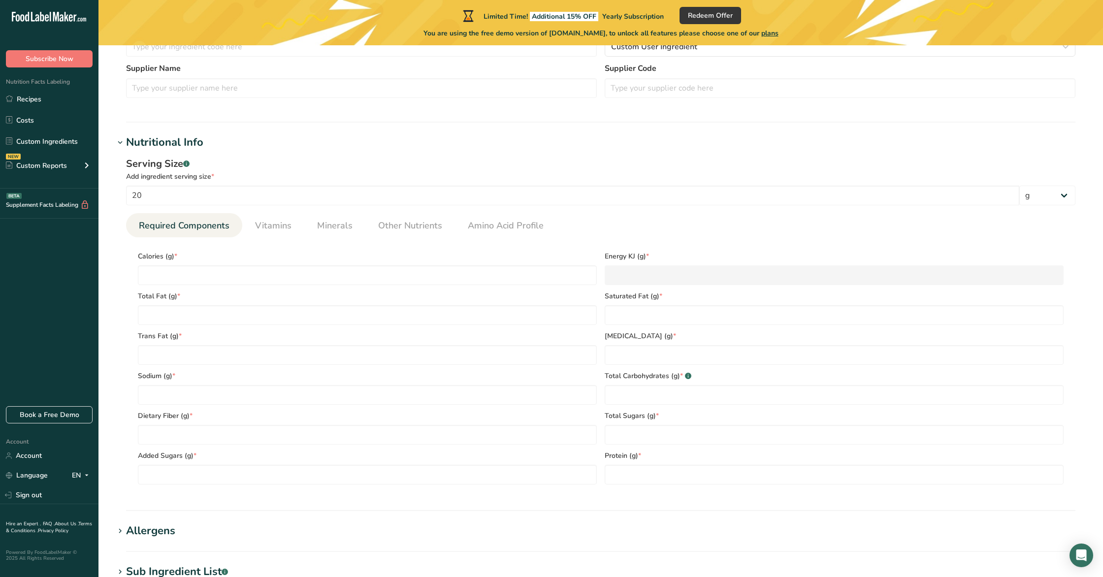
type input "0"
type input "2"
type Carbohydrates "58.3"
type Fiber "11.4"
type Sugars "1.3"
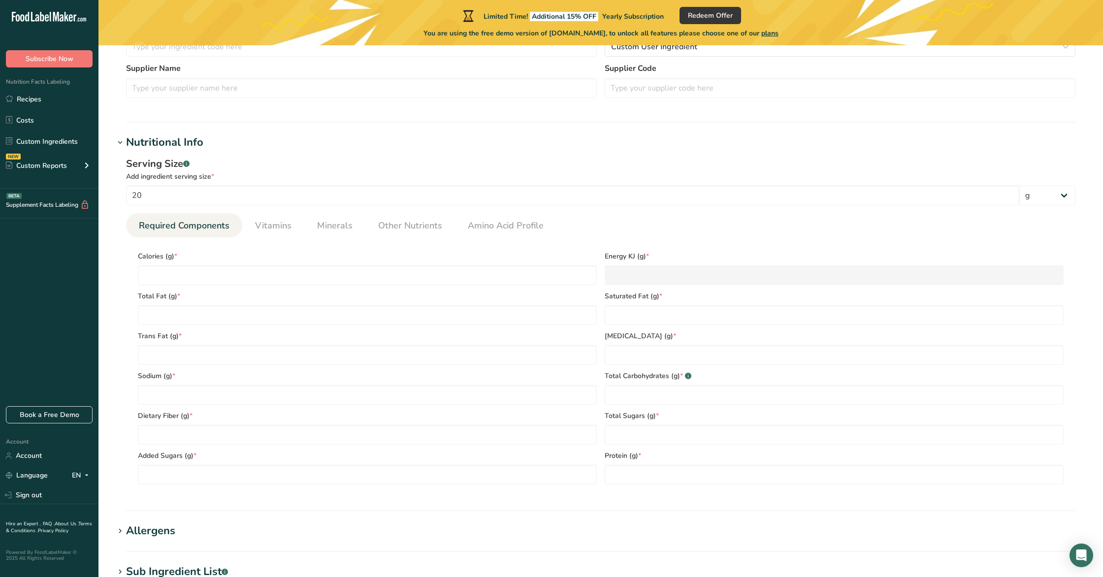
type Sugars "0"
type input "11.2"
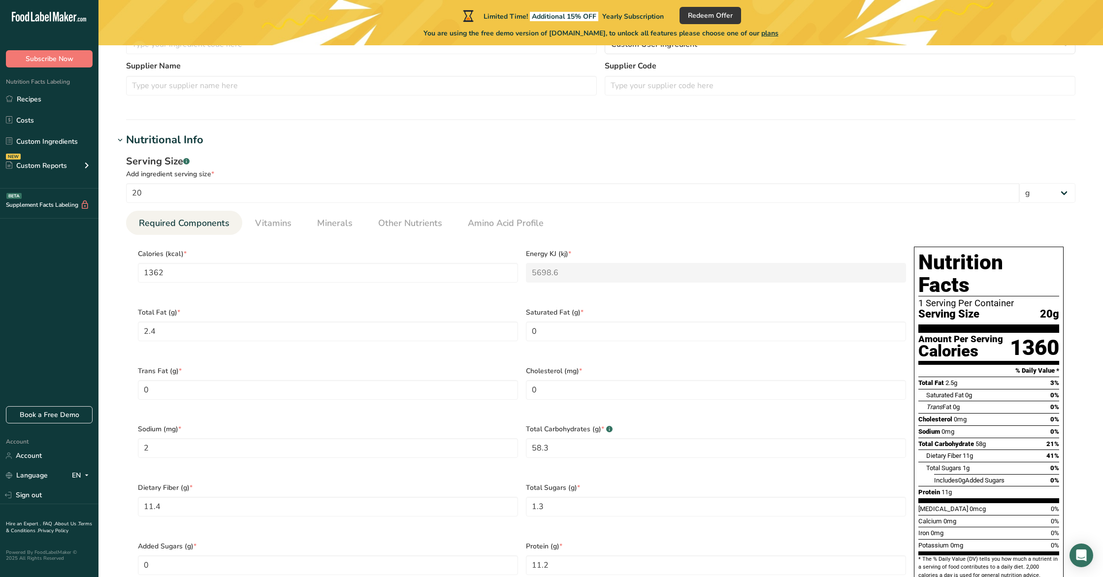
click at [157, 204] on div "Serving Size .a-a{fill:#347362;}.b-a{fill:#fff;} Add ingredient serving size * …" at bounding box center [600, 378] width 973 height 460
click at [160, 197] on input "20" at bounding box center [573, 193] width 894 height 20
type input "2"
type input "136.2"
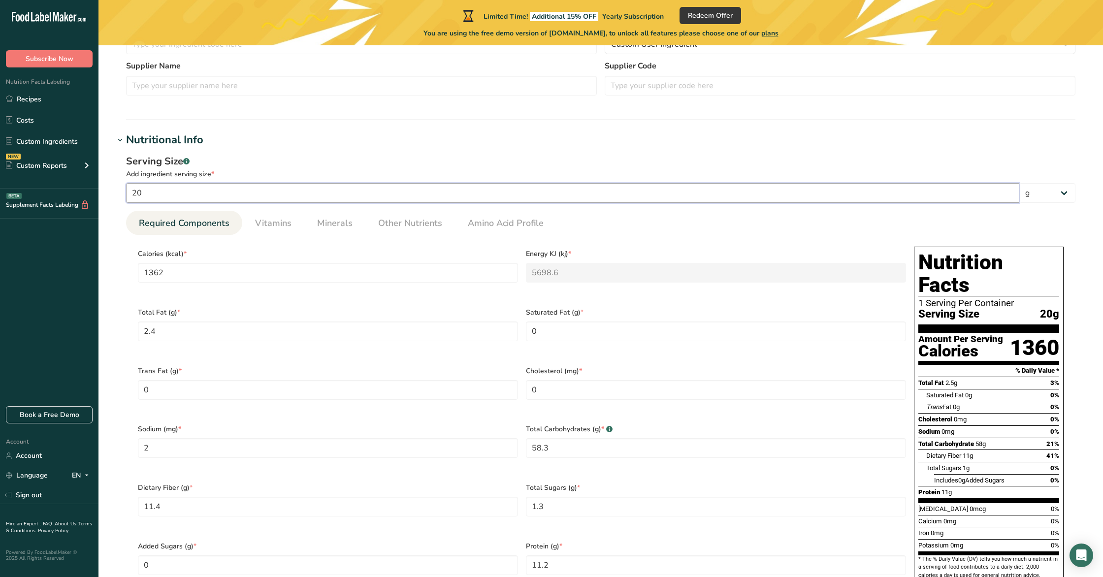
type KJ "569.86"
type Fat "0.24"
type input "0.2"
type Carbohydrates "5.83"
type Fiber "1.14"
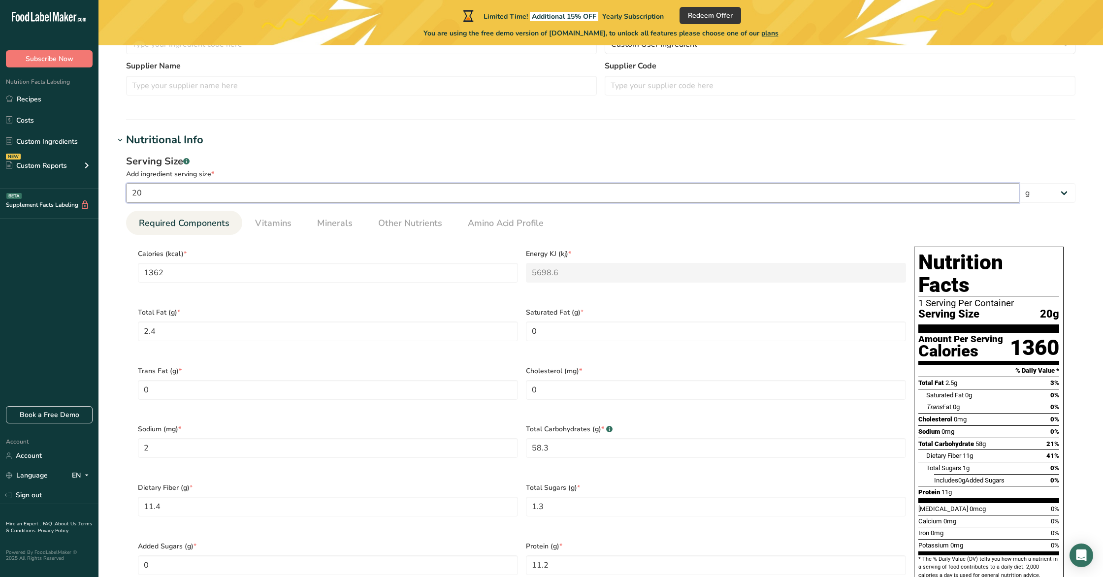
type Sugars "0.13"
type input "1.12"
type input "1"
type input "68.1"
type KJ "284.93"
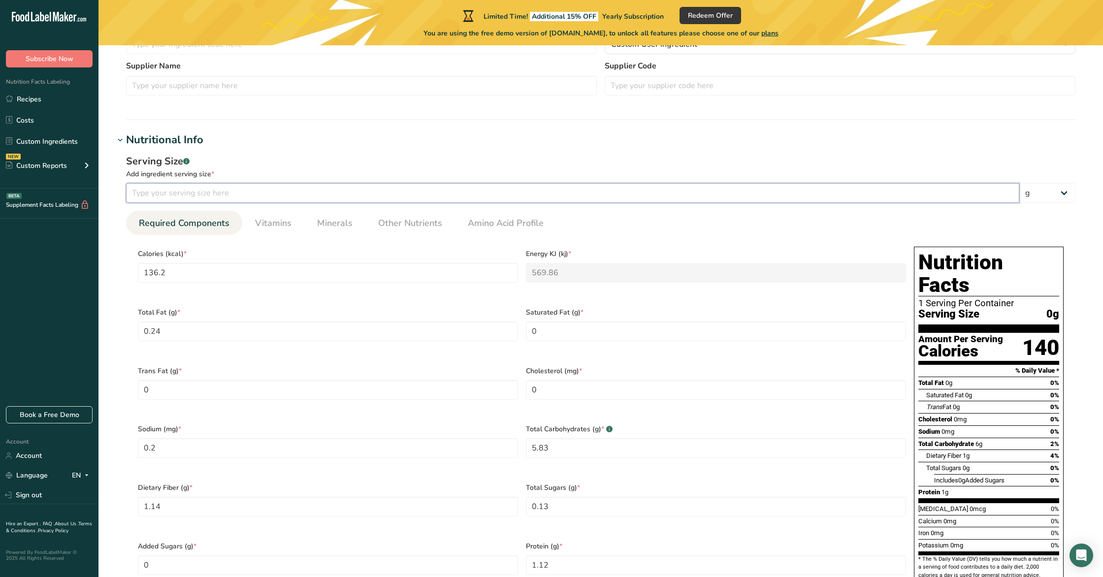
type Fat "0.12"
type input "0.1"
type Carbohydrates "2.915"
type Fiber "0.57"
type Sugars "0.065"
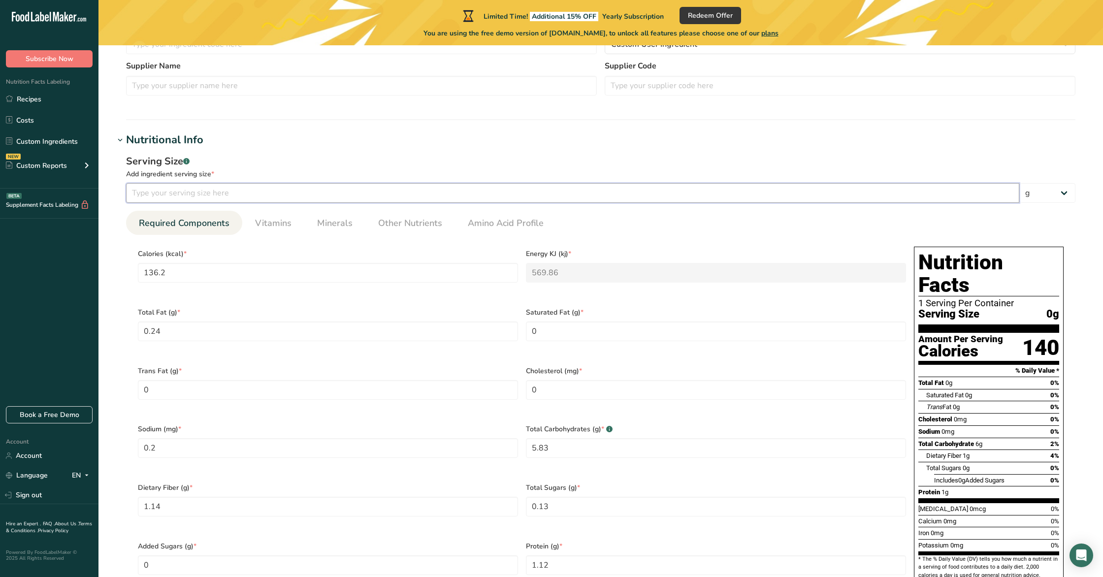
type input "0.56"
type input "10"
type input "681"
type KJ "2849.3"
type Fat "1.2"
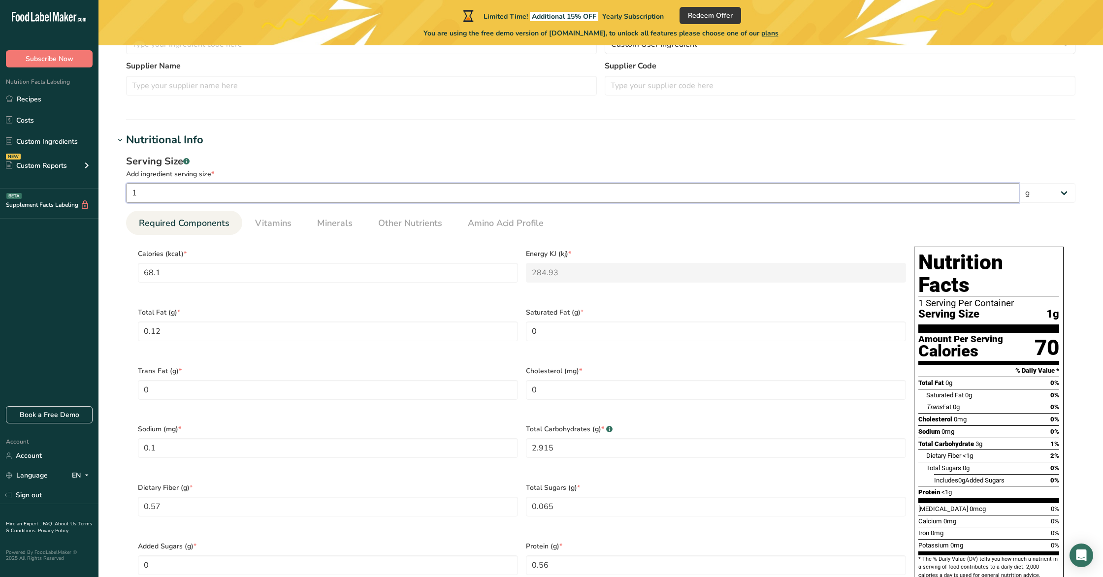
type input "1"
type Carbohydrates "29.15"
type Fiber "5.7"
type Sugars "0.65"
type input "5.6"
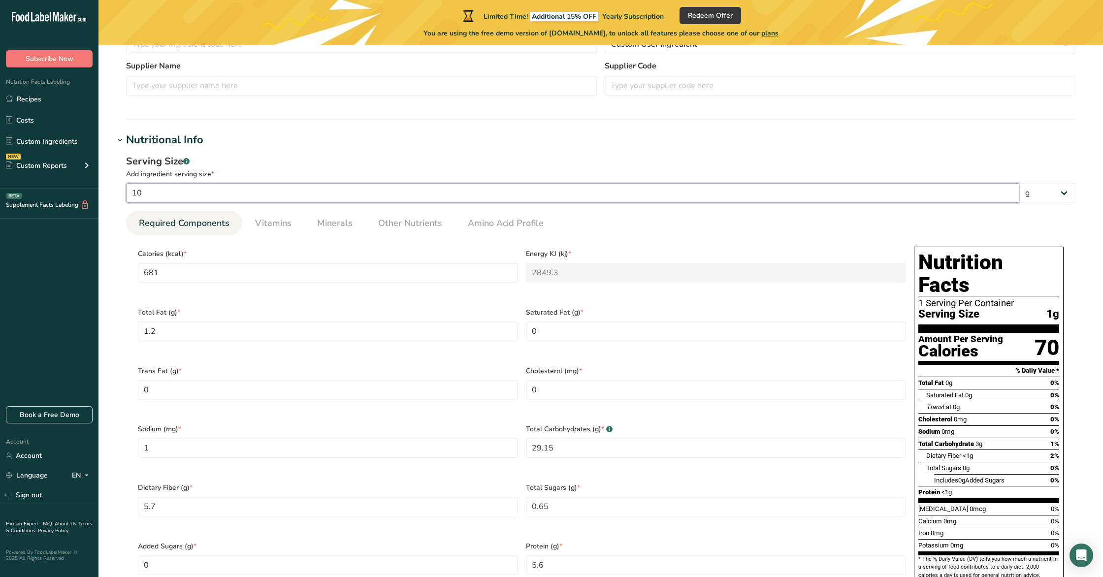
type input "100"
type input "6810"
type KJ "28493"
type Fat "12"
type input "10"
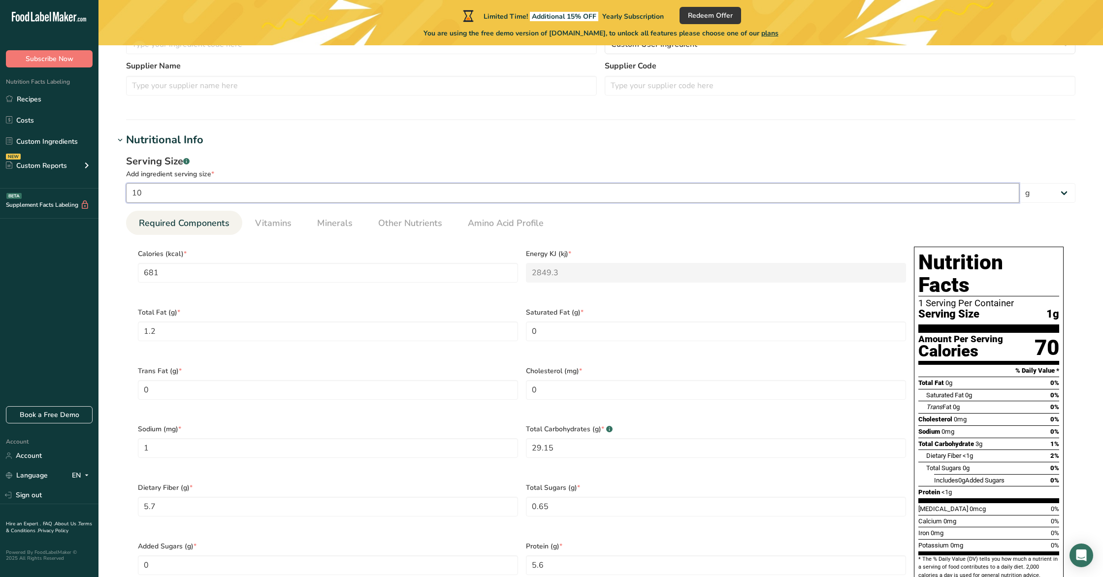
type Carbohydrates "291.5"
type Fiber "57"
type Sugars "6.5"
type input "56"
type input "100"
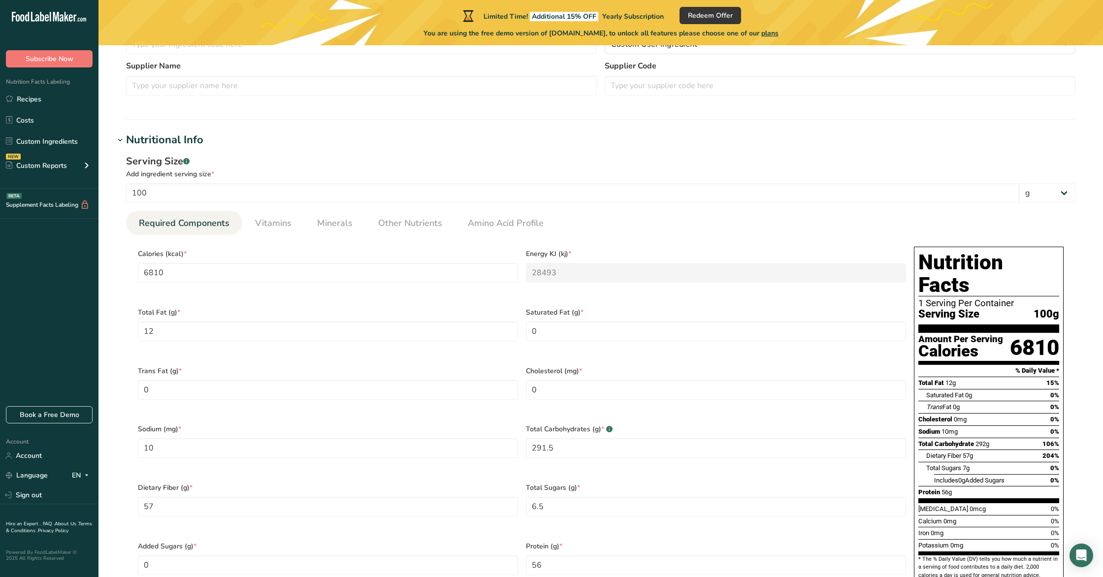
click at [661, 228] on ul "Required Components Vitamins Minerals Other Nutrients Amino Acid Profile" at bounding box center [601, 223] width 950 height 24
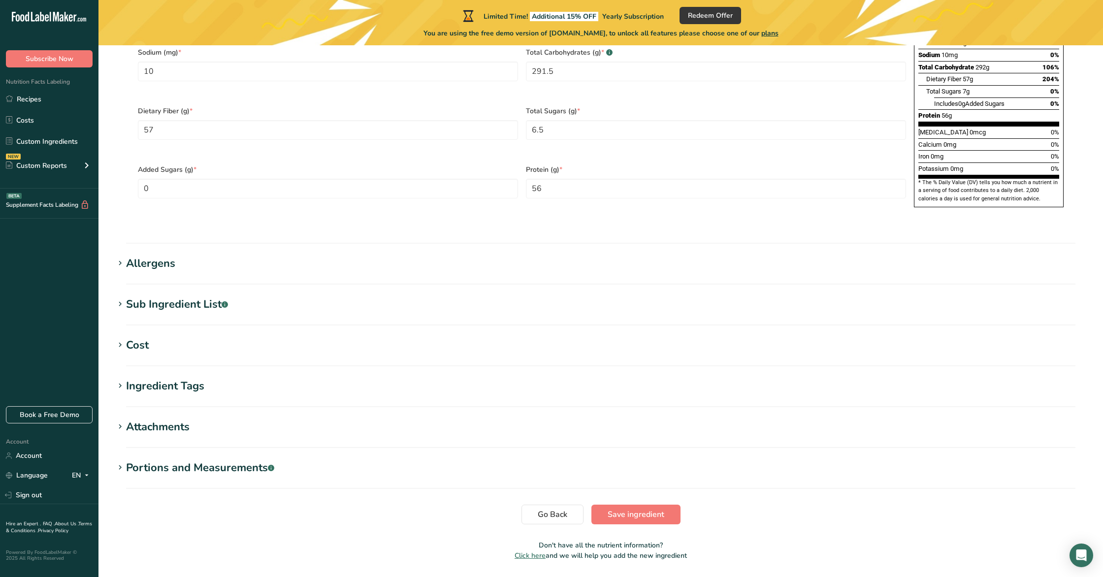
scroll to position [660, 0]
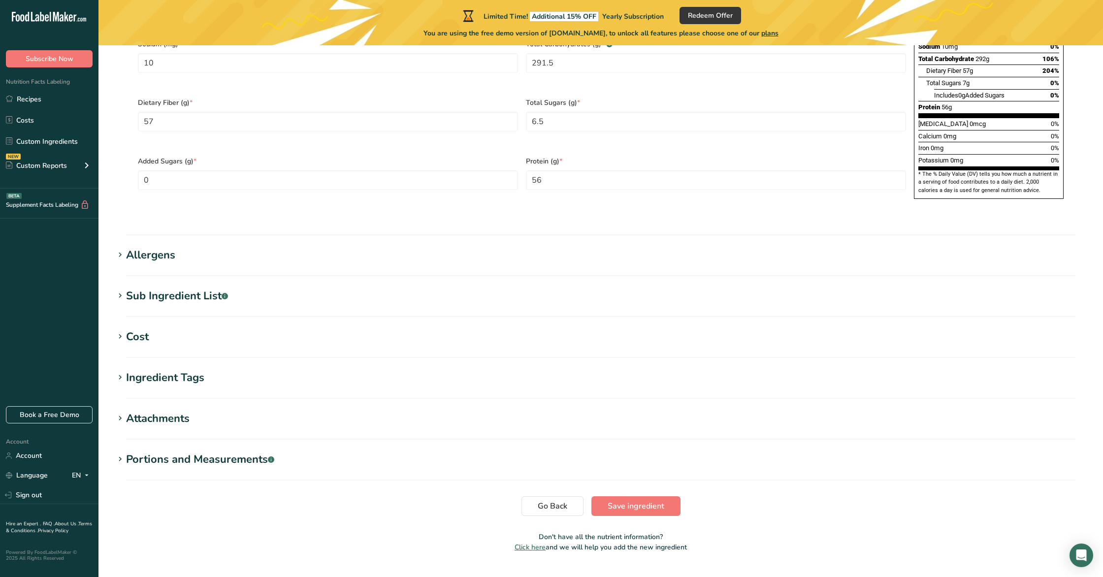
click at [636, 497] on button "Save ingredient" at bounding box center [636, 507] width 89 height 20
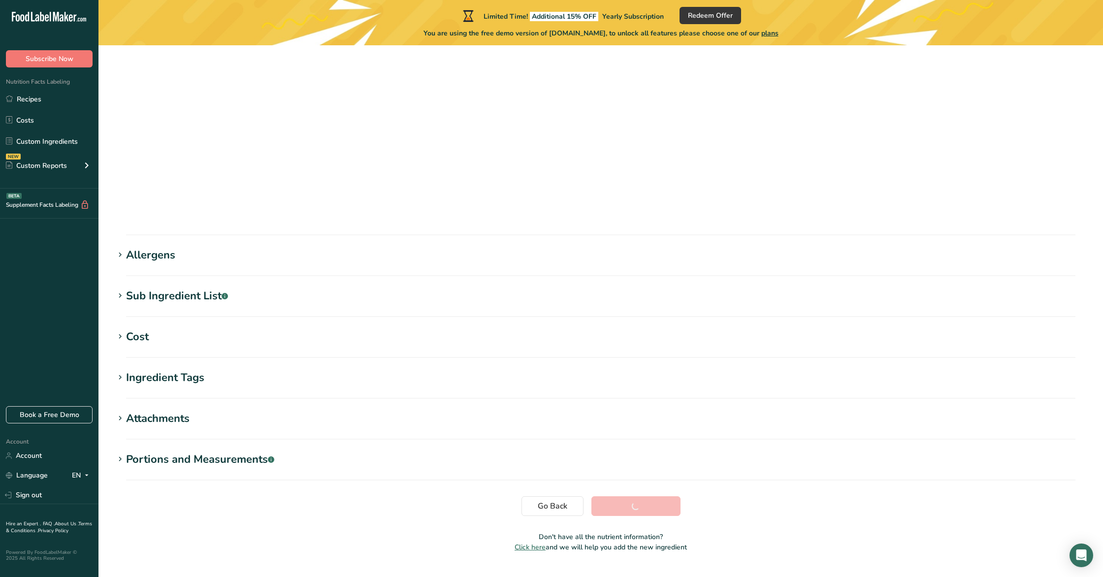
scroll to position [0, 0]
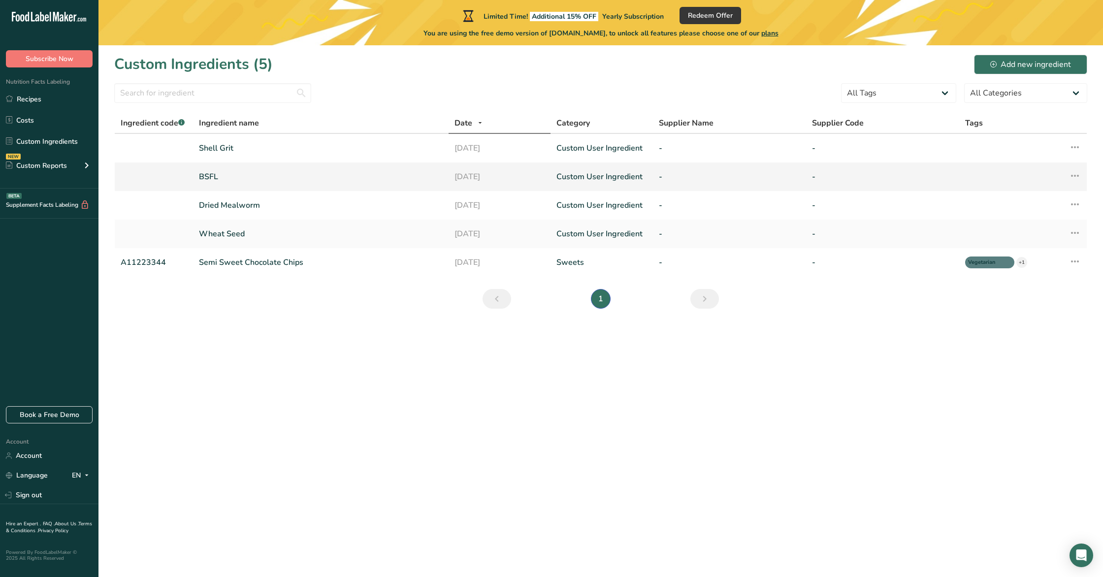
click at [221, 179] on link "BSFL" at bounding box center [321, 177] width 244 height 12
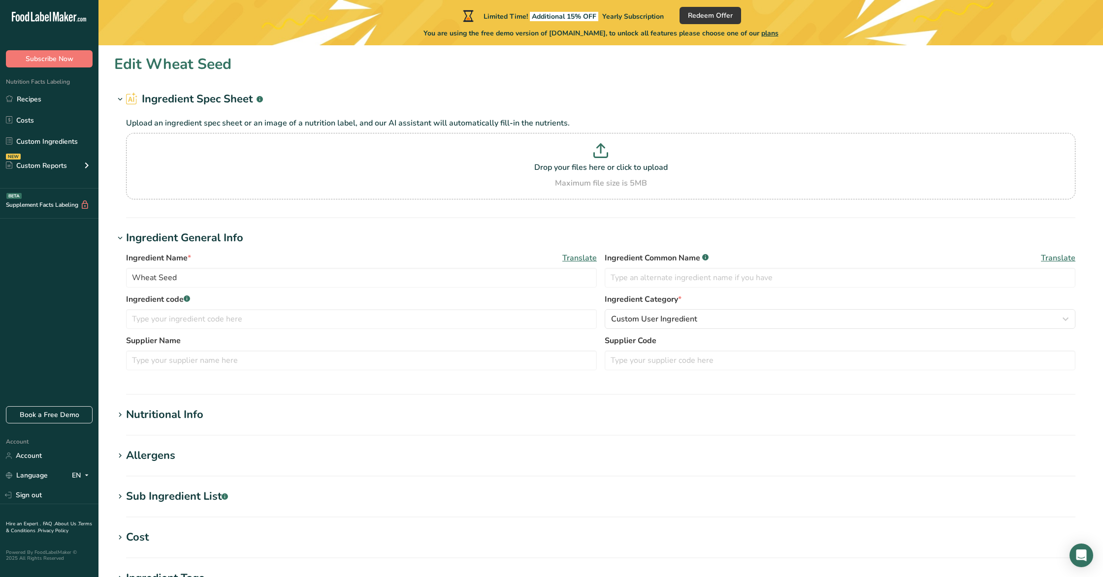
type input "BSFL"
click at [201, 412] on div "Nutritional Info" at bounding box center [164, 415] width 77 height 16
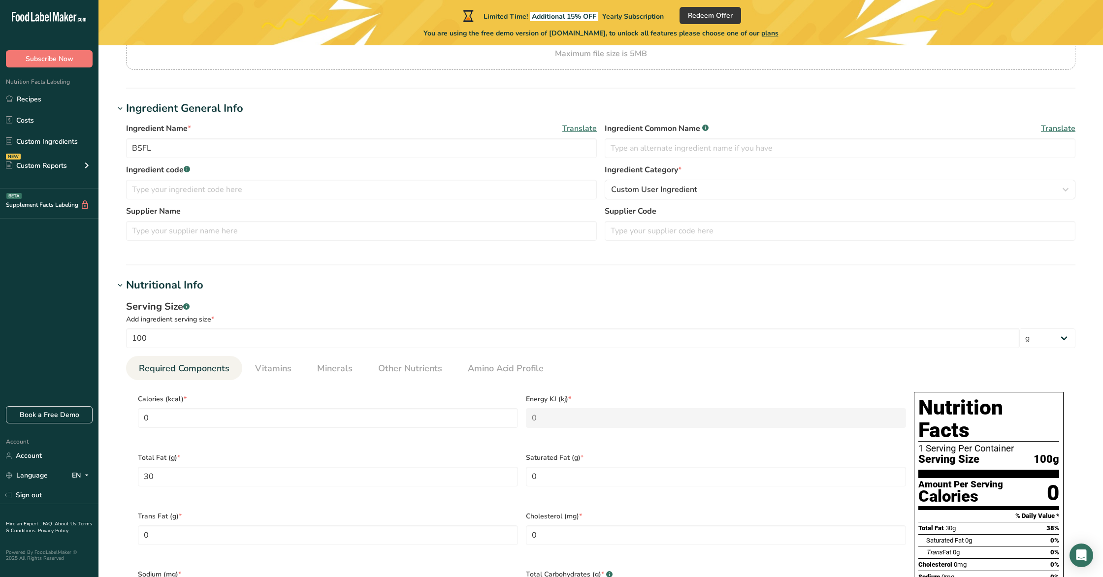
scroll to position [142, 0]
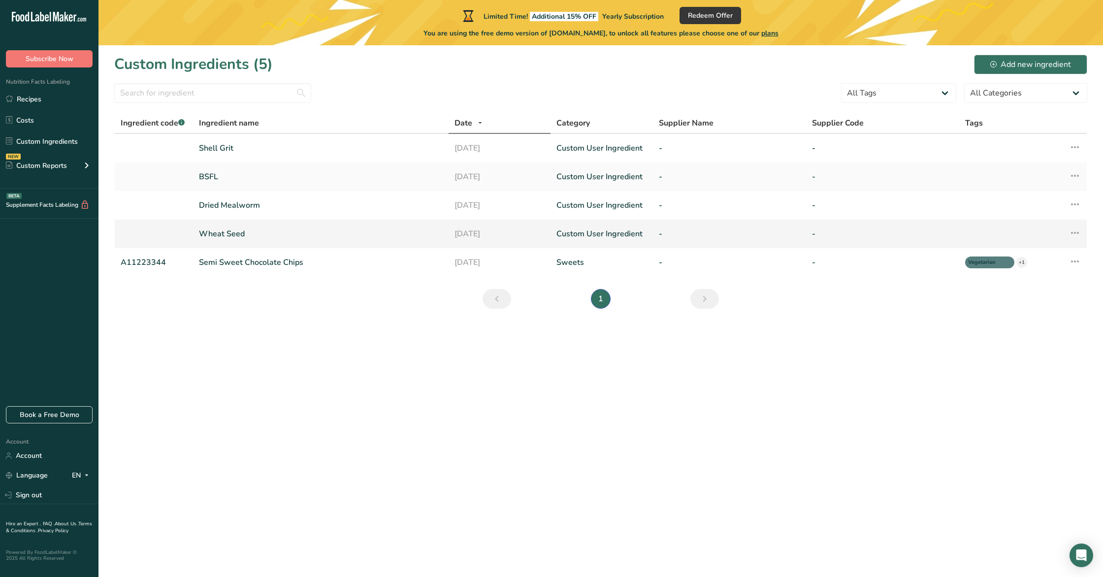
click at [231, 227] on td "Wheat Seed" at bounding box center [321, 234] width 256 height 29
click at [230, 232] on link "Wheat Seed" at bounding box center [321, 234] width 244 height 12
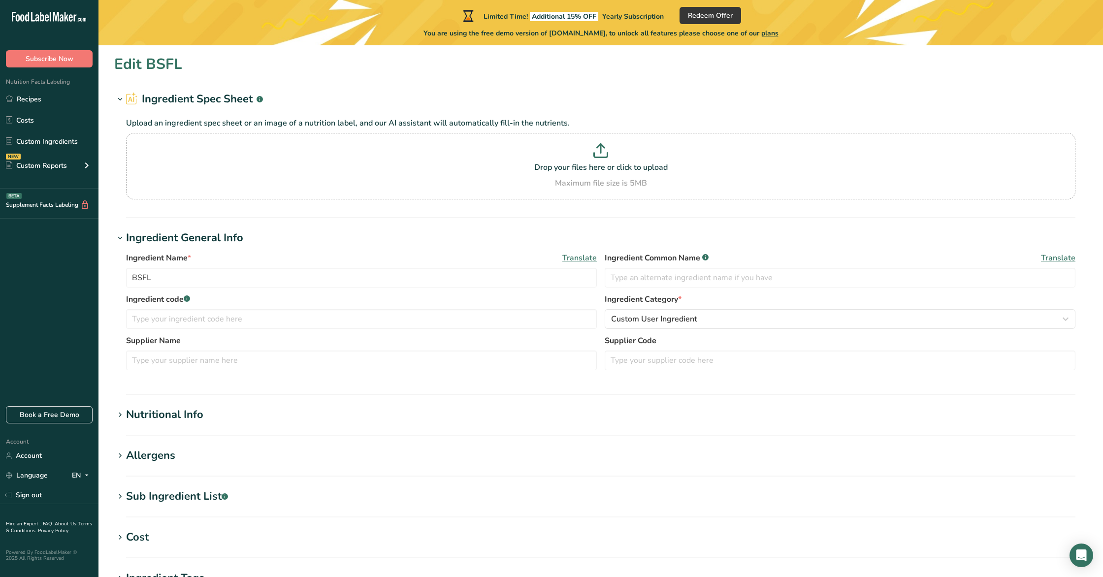
type input "Wheat Seed"
type input "6810"
type KJ "28493"
type Fat "12"
type Fat "0"
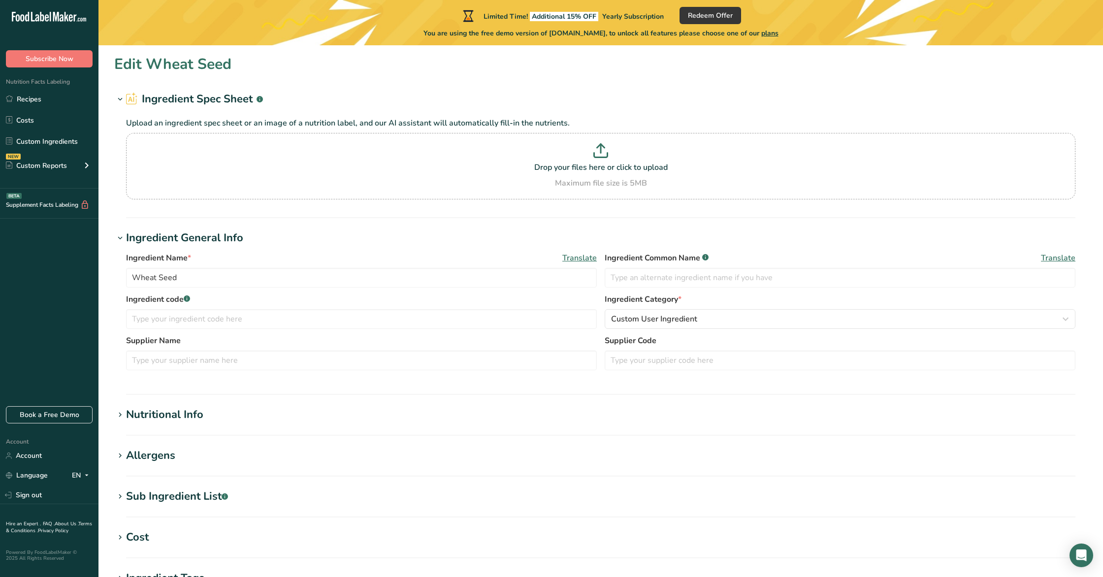
type Fat "0"
type input "0"
type input "10"
type Carbohydrates "291.5"
type Fiber "57"
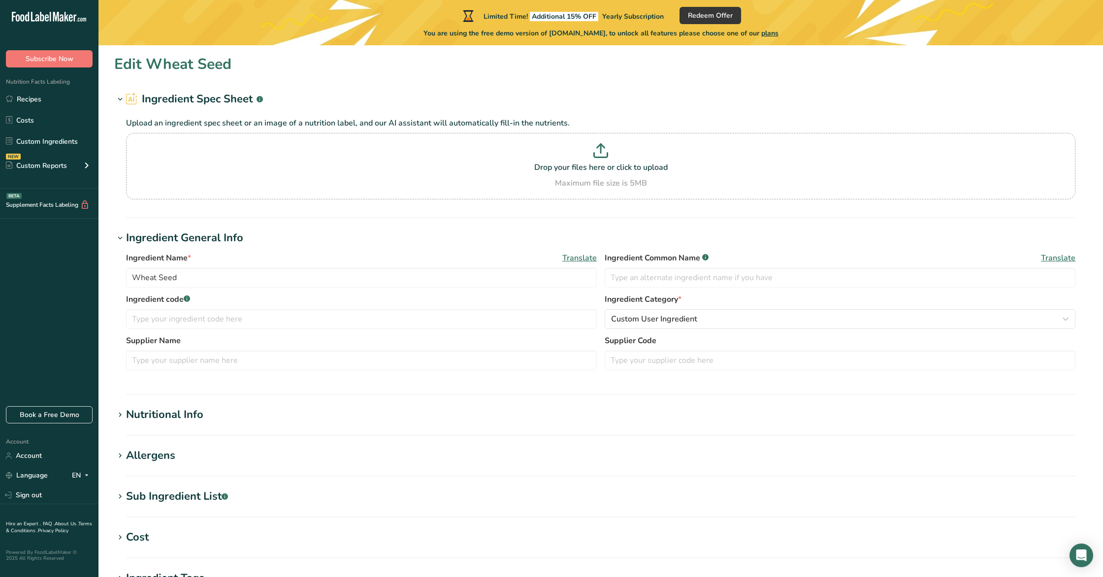
type Sugars "6.5"
type Sugars "0"
type input "56"
click at [182, 420] on div "Nutritional Info" at bounding box center [164, 415] width 77 height 16
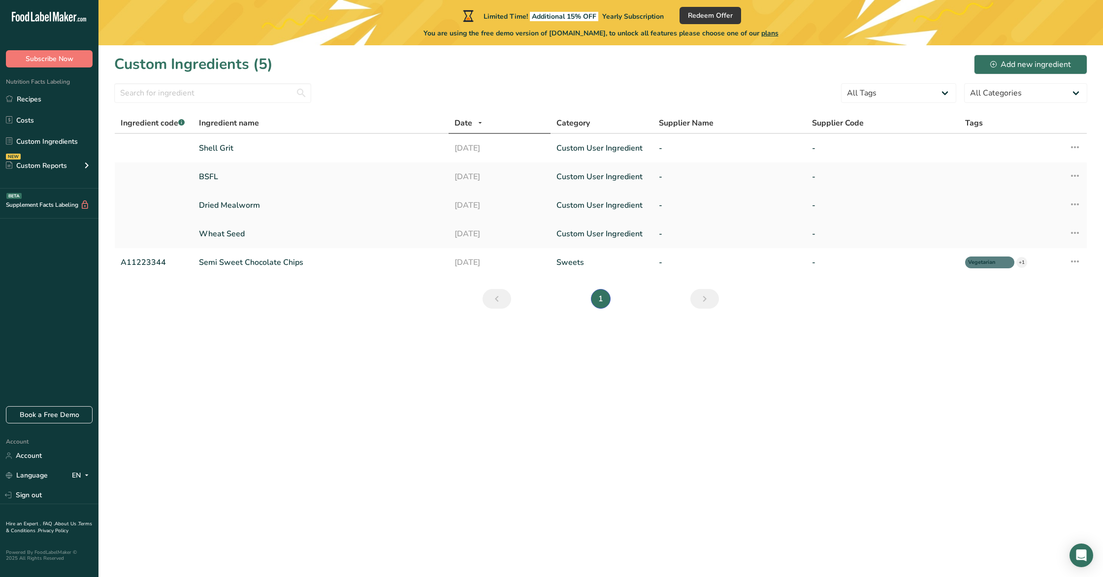
click at [225, 203] on link "Dried Mealworm" at bounding box center [321, 206] width 244 height 12
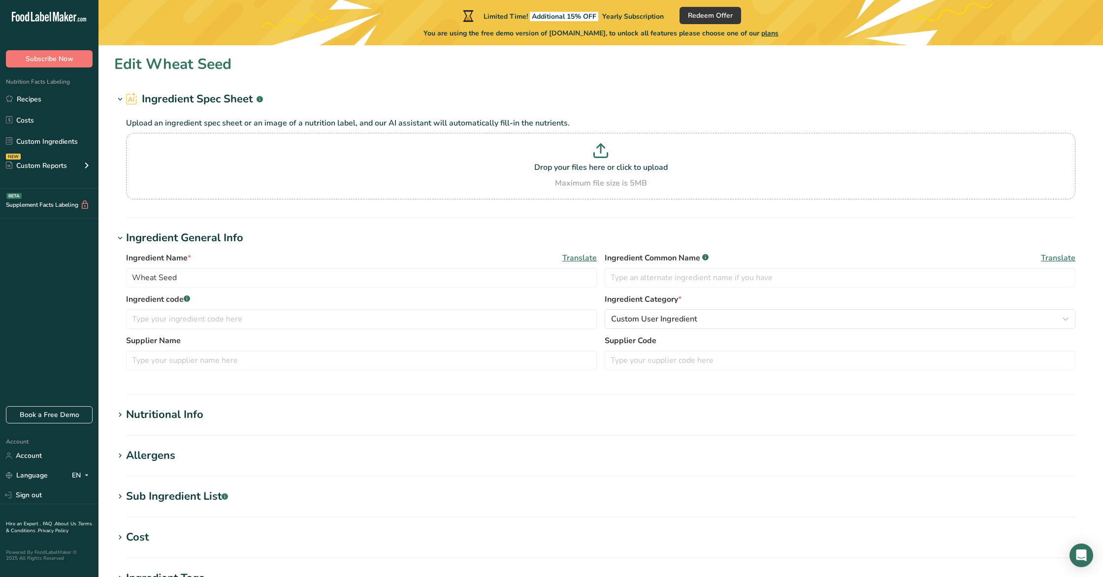
type input "Dried Mealworm"
type input "470"
type KJ "1966.5"
type Fat "25"
type Fat "0"
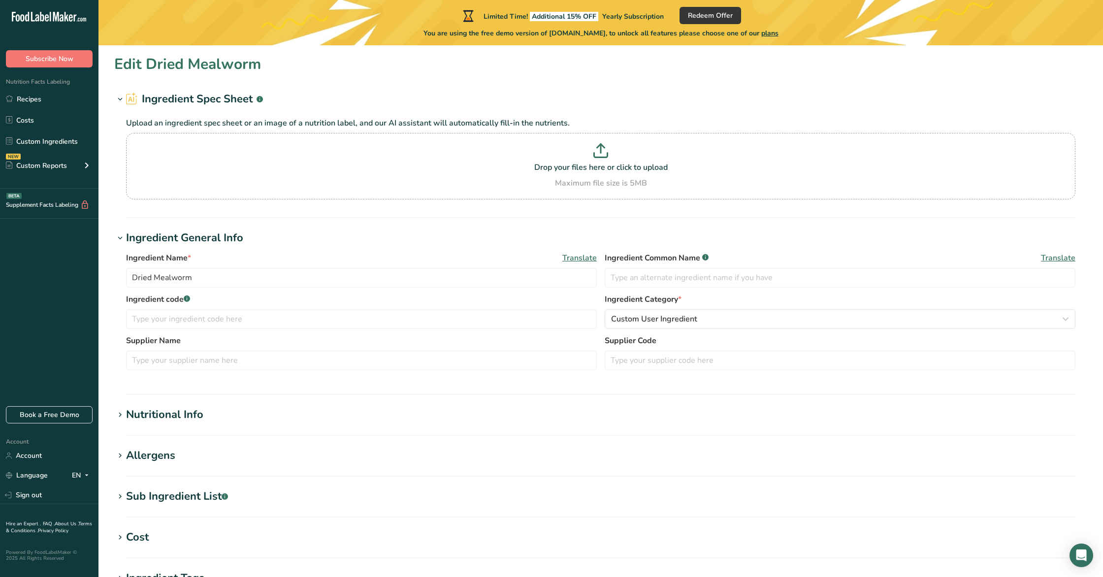
type Fat "0"
type input "0"
type Carbohydrates "3"
type Fiber "90"
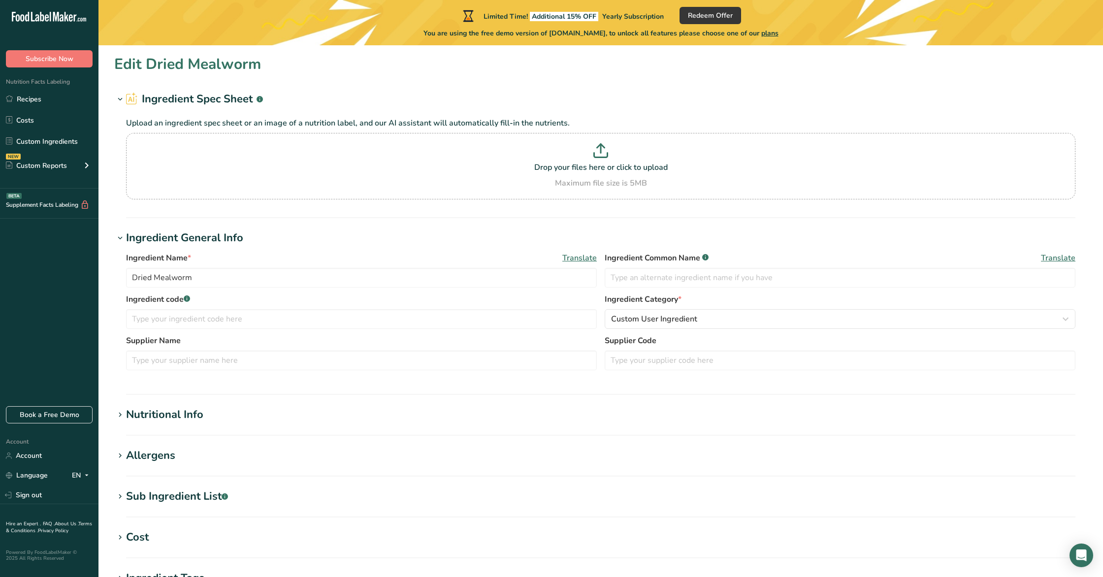
type Sugars "0"
type input "53"
click at [221, 418] on h1 "Nutritional Info" at bounding box center [600, 415] width 973 height 16
